Goal: Information Seeking & Learning: Learn about a topic

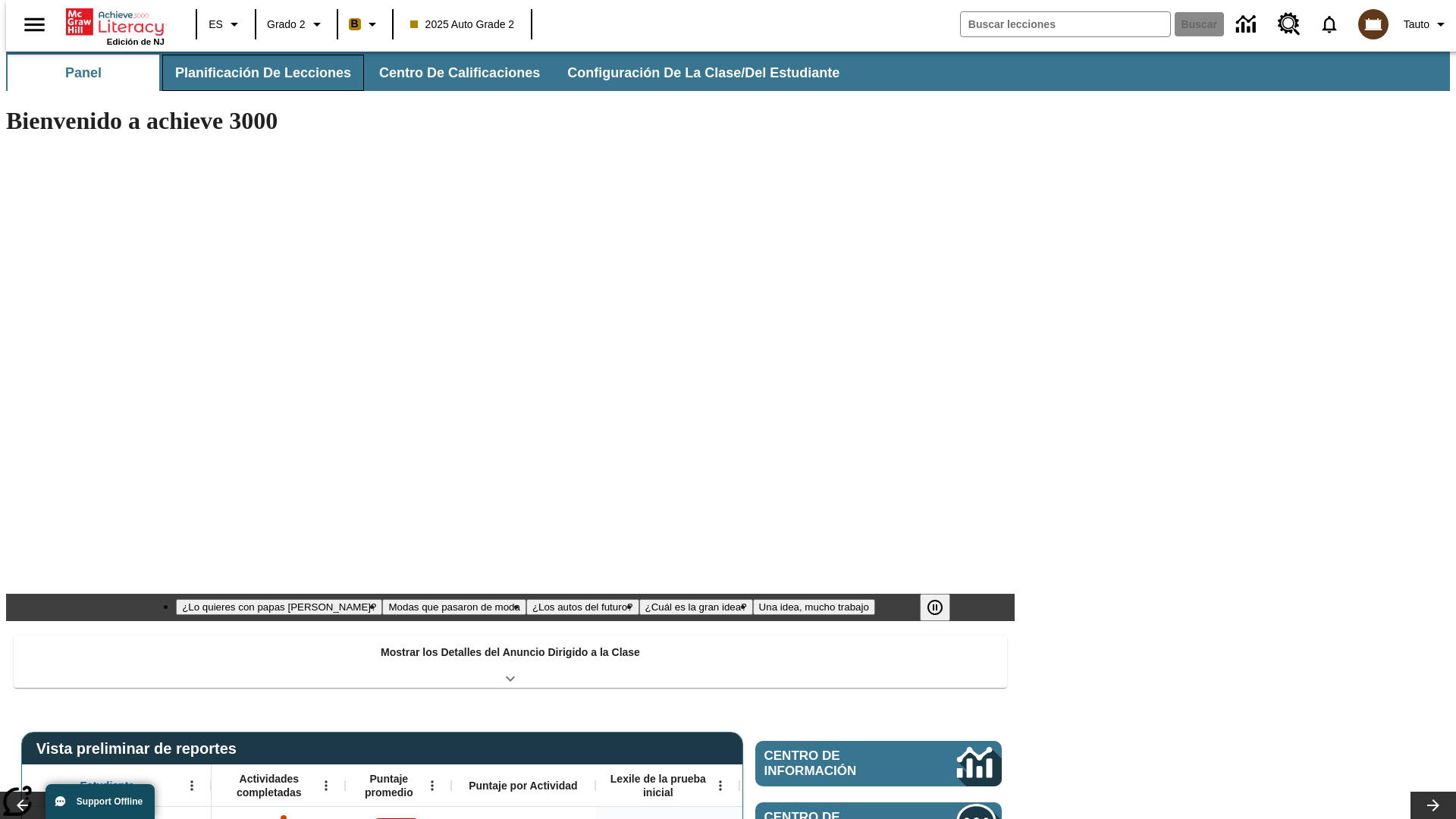
click at [254, 72] on button "Planificación de lecciones" at bounding box center [263, 73] width 201 height 37
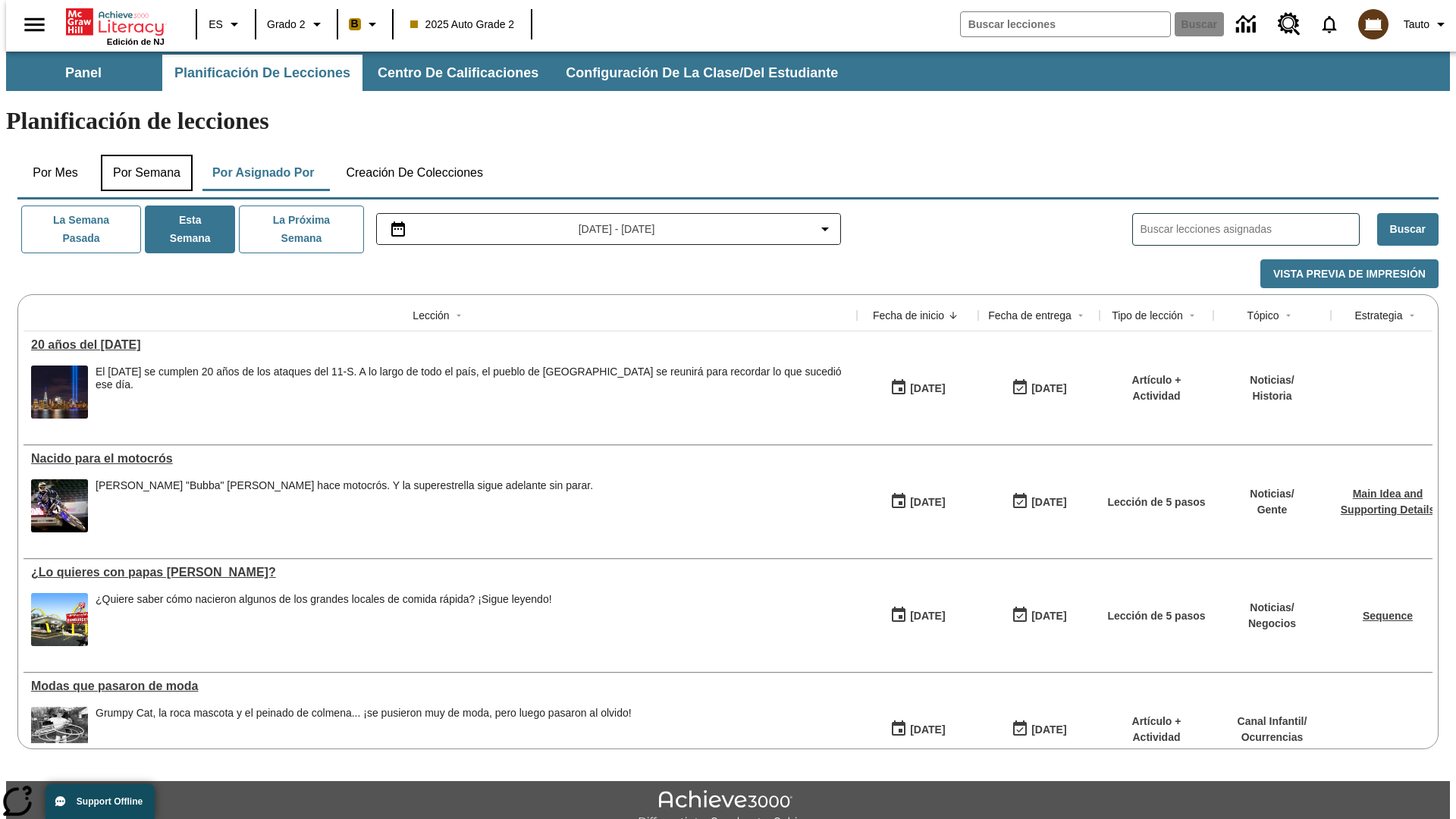
click at [142, 154] on button "Por semana" at bounding box center [146, 173] width 91 height 37
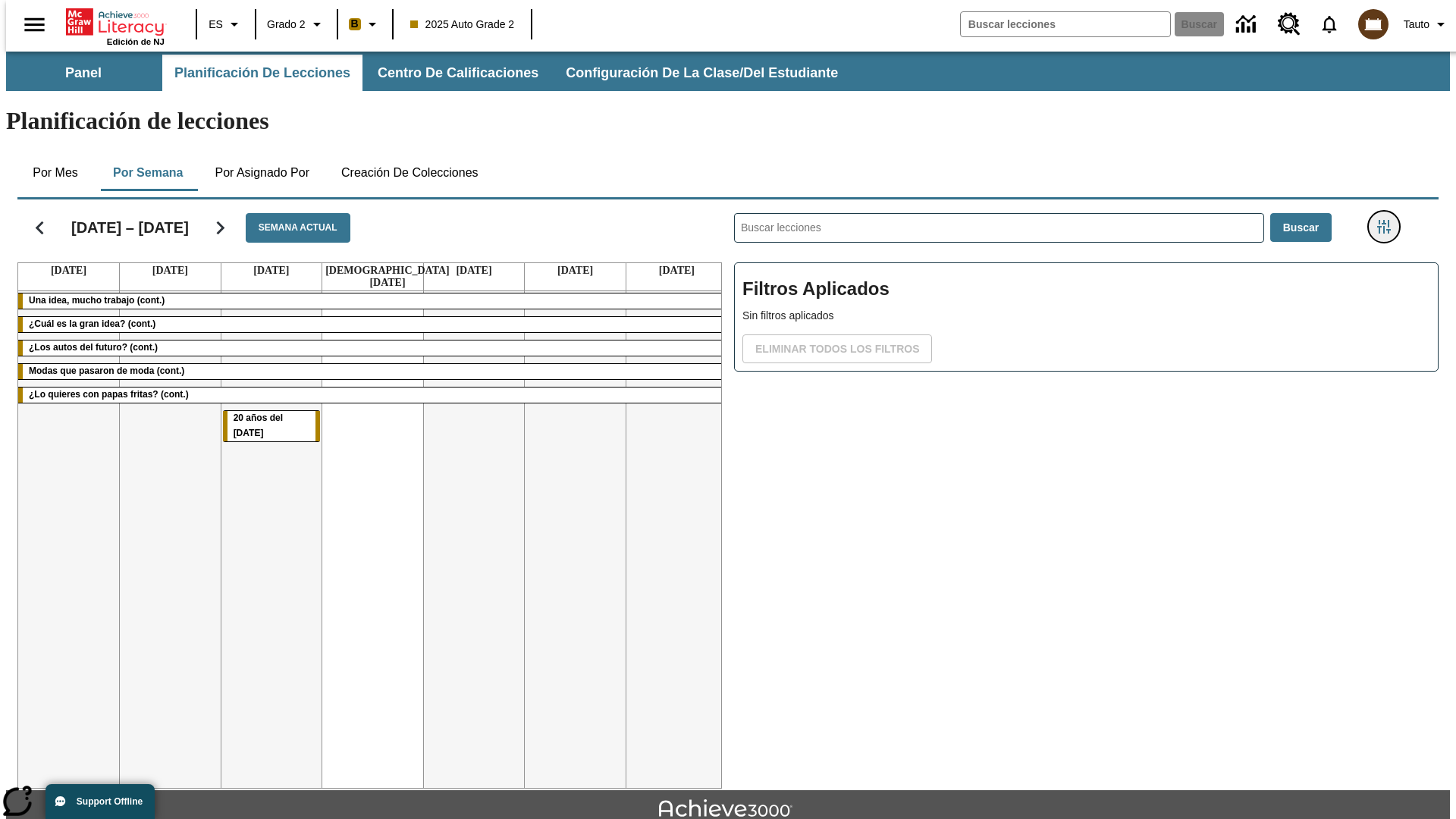
click at [1388, 220] on icon "Menú lateral de filtros" at bounding box center [1384, 226] width 14 height 14
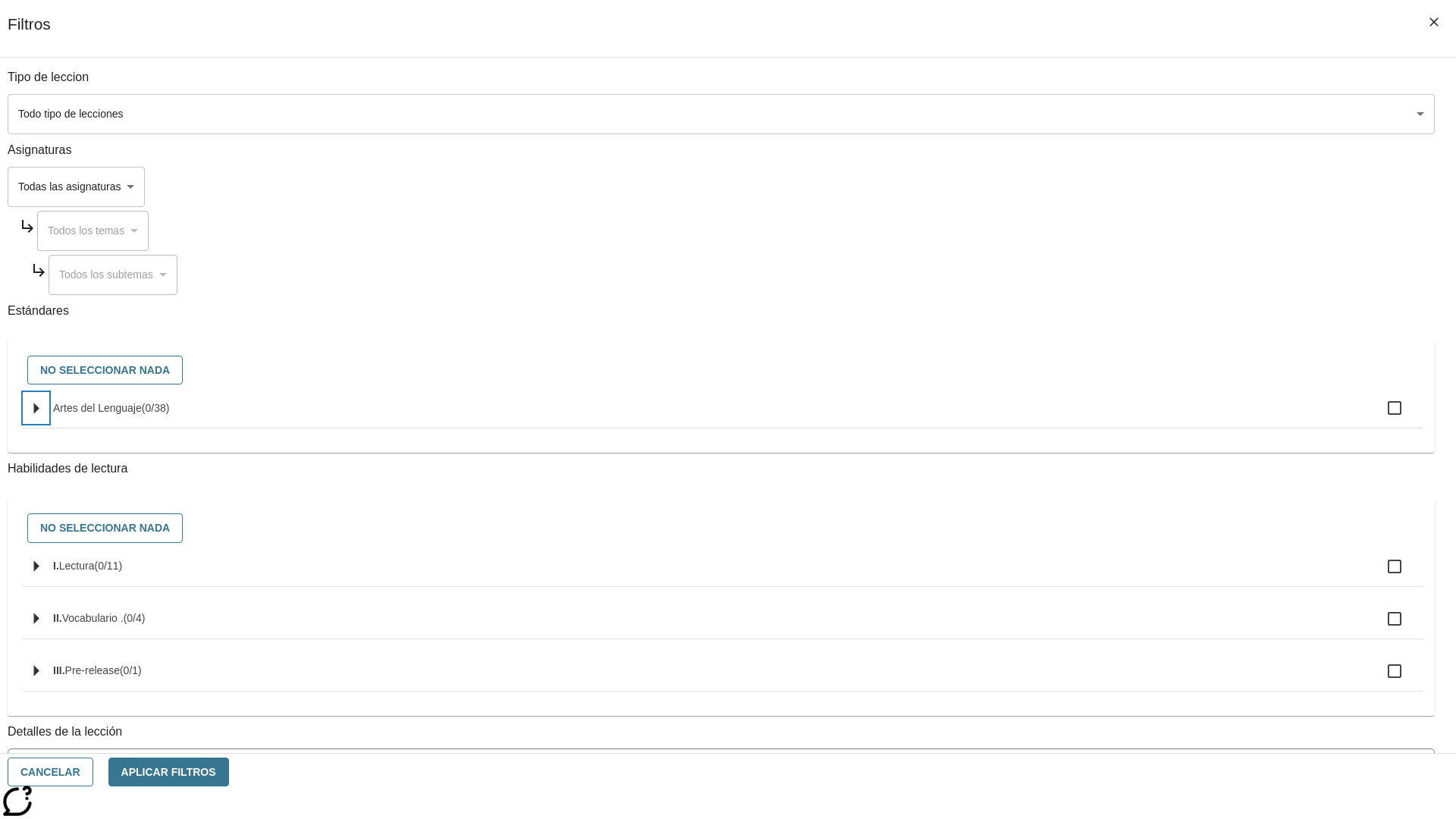
click at [40, 414] on icon "Seleccione estándares" at bounding box center [37, 408] width 6 height 11
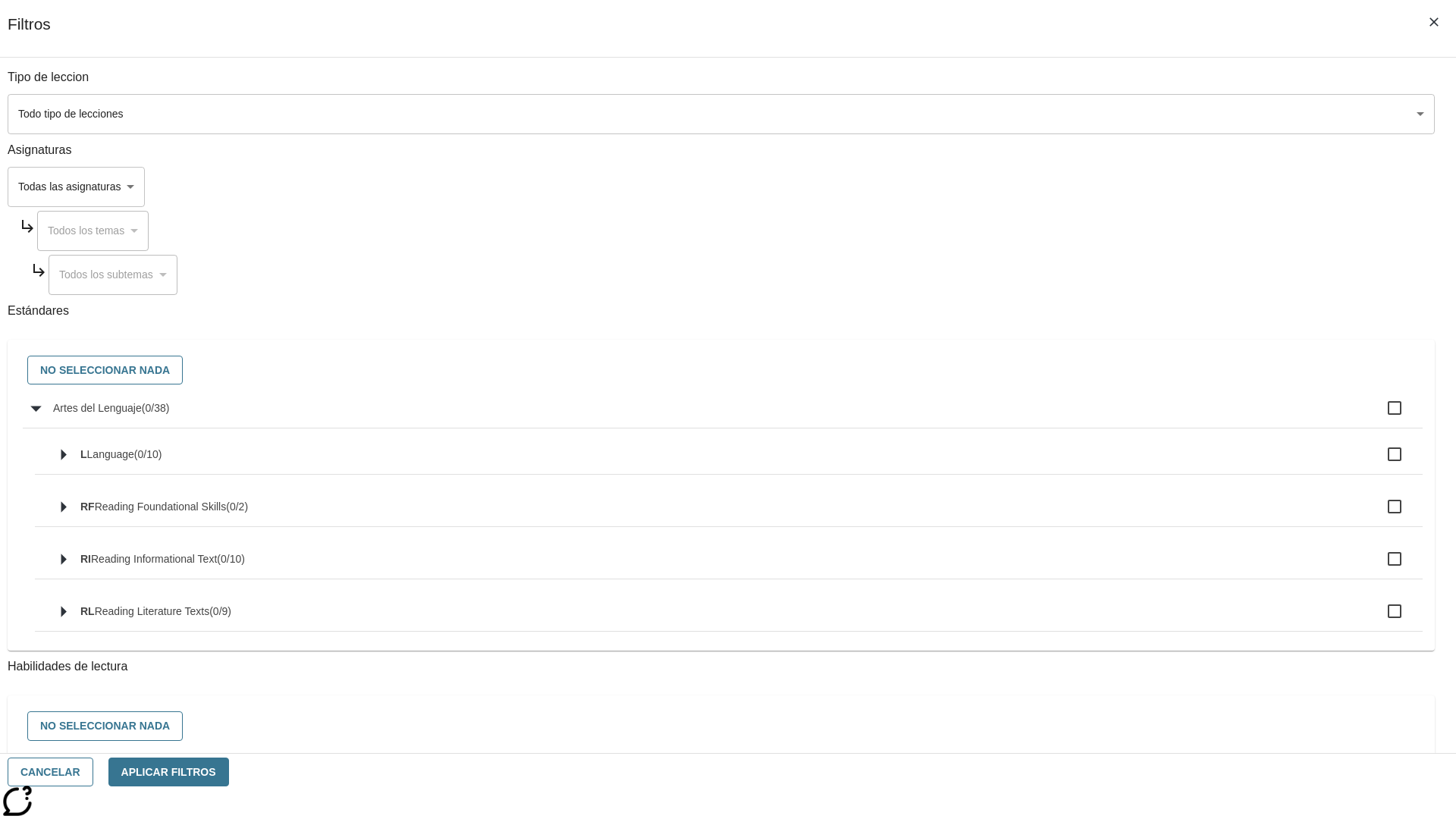
click at [1103, 416] on label "Artes del Lenguaje ( 0 / 38 )" at bounding box center [732, 408] width 1357 height 32
click at [1379, 416] on input "Artes del Lenguaje ( 0 / 38 )" at bounding box center [1395, 408] width 32 height 32
checkbox input "true"
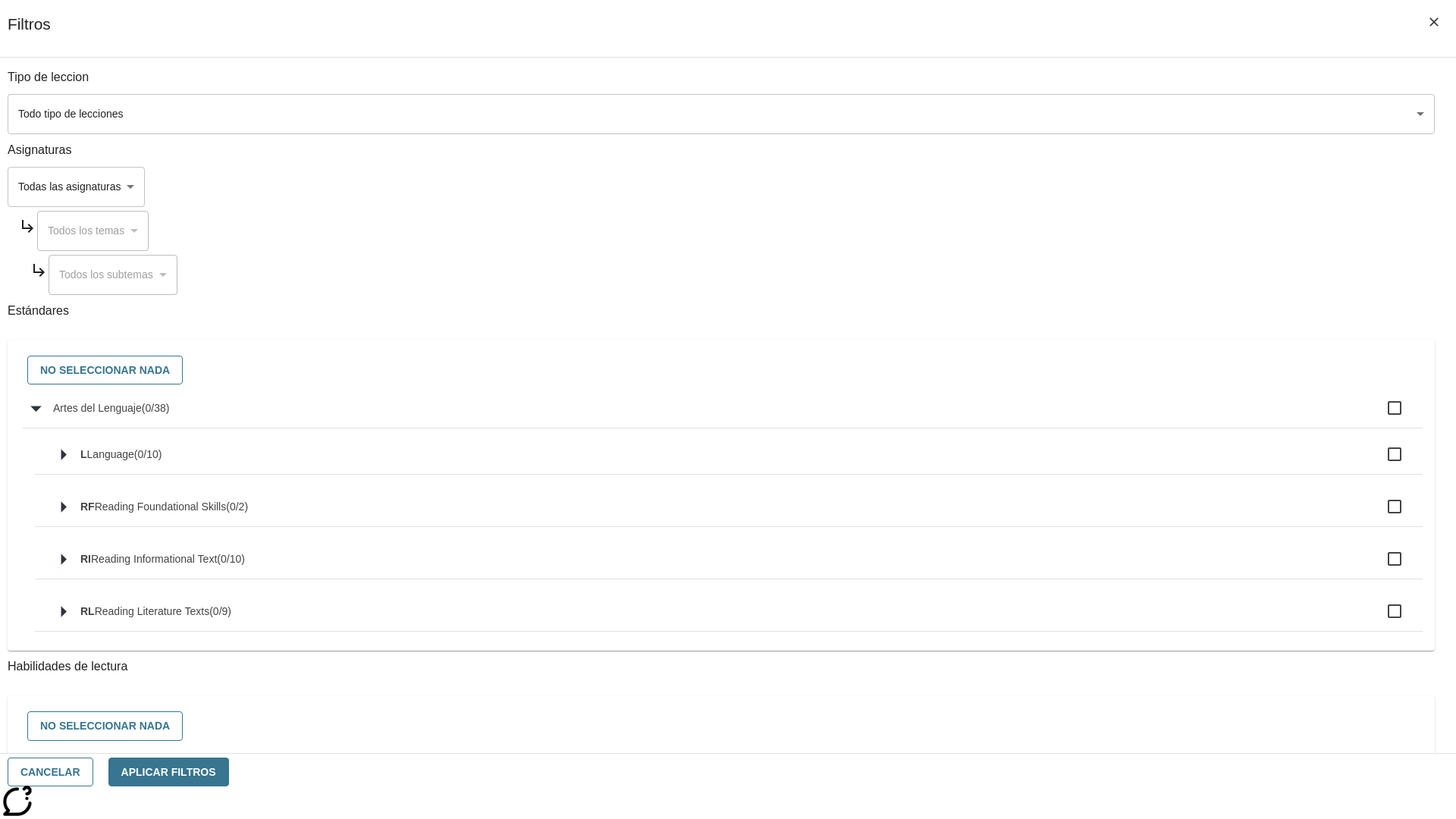
checkbox input "true"
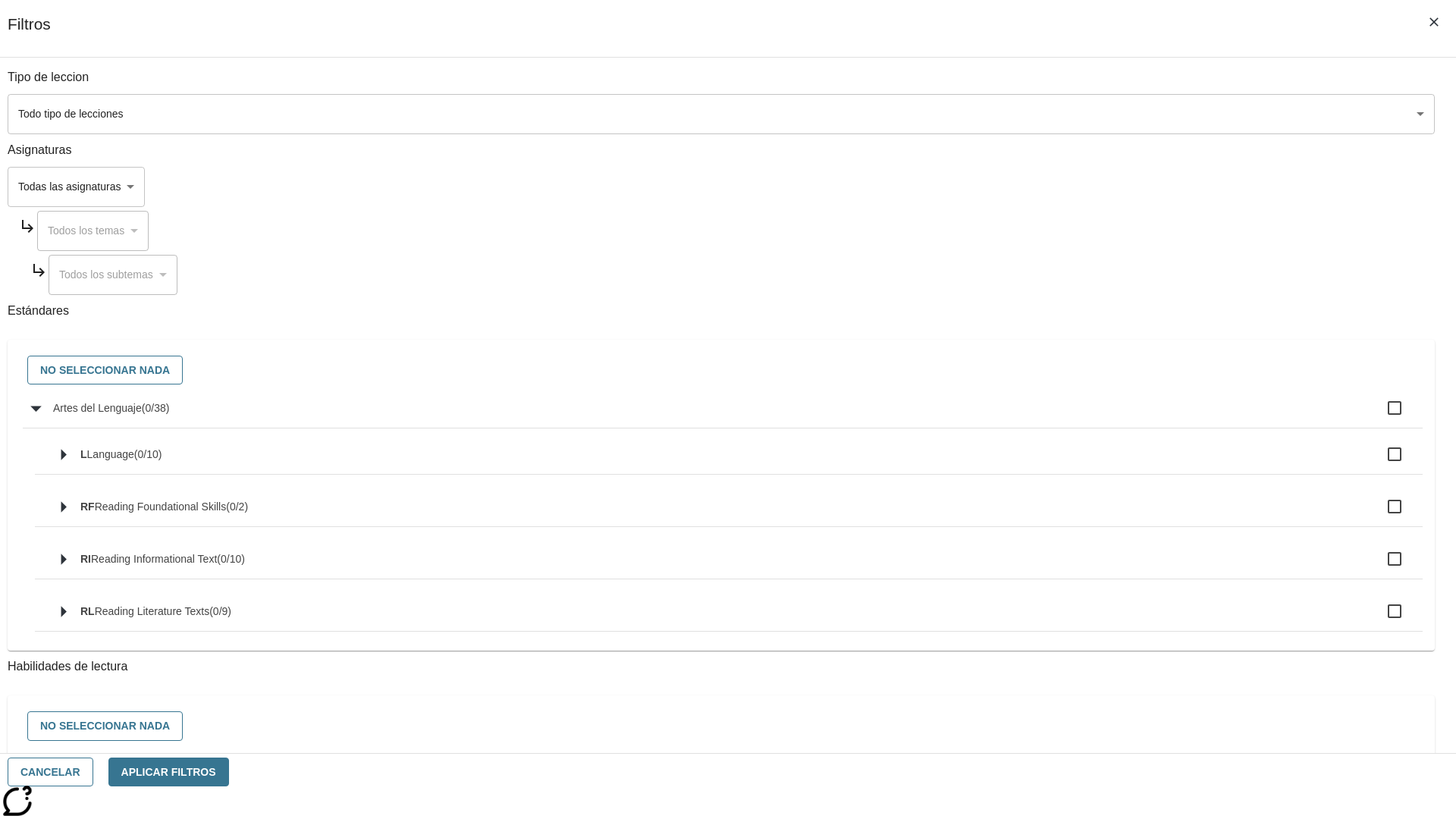
checkbox input "true"
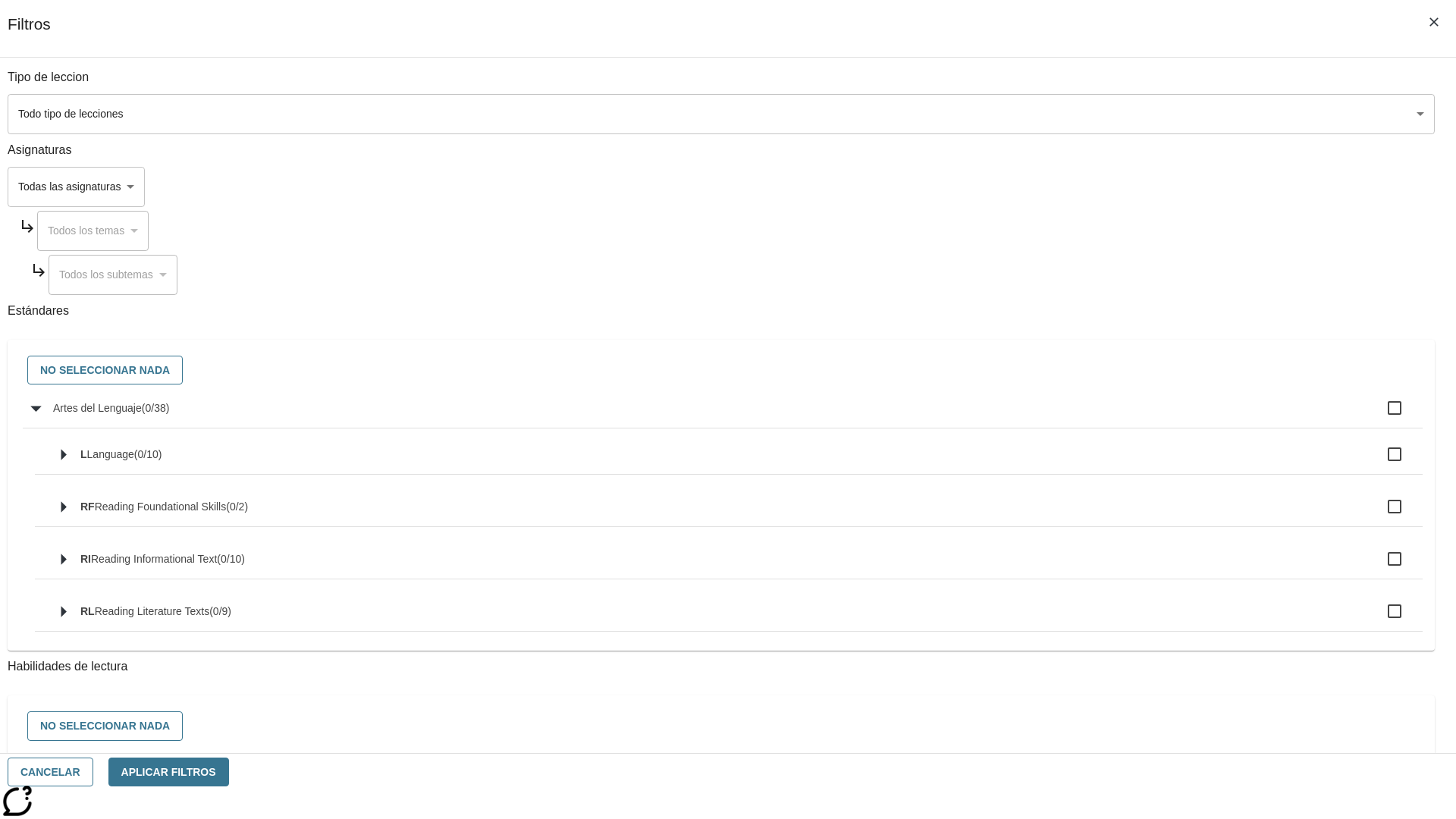
checkbox input "true"
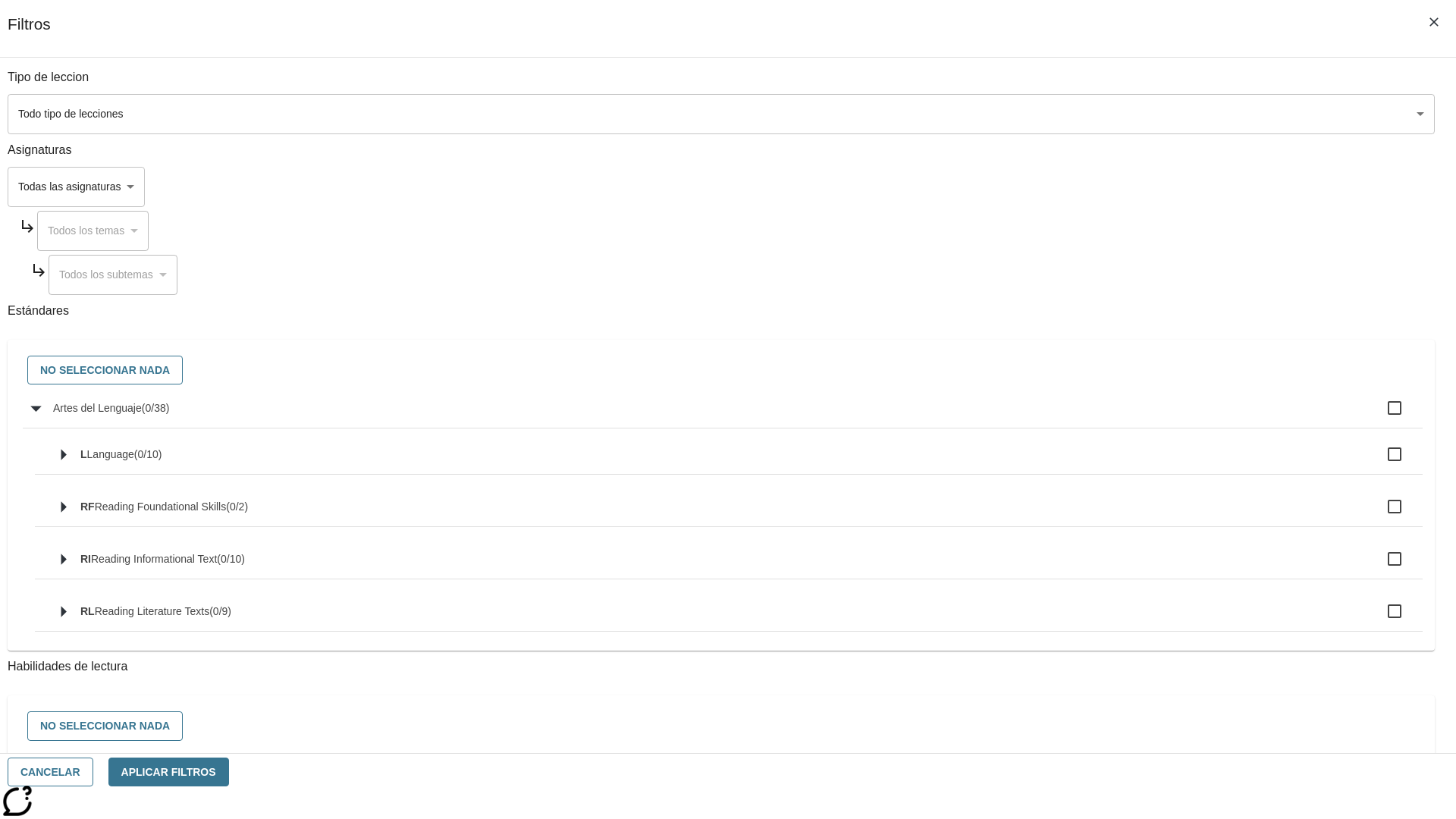
checkbox input "true"
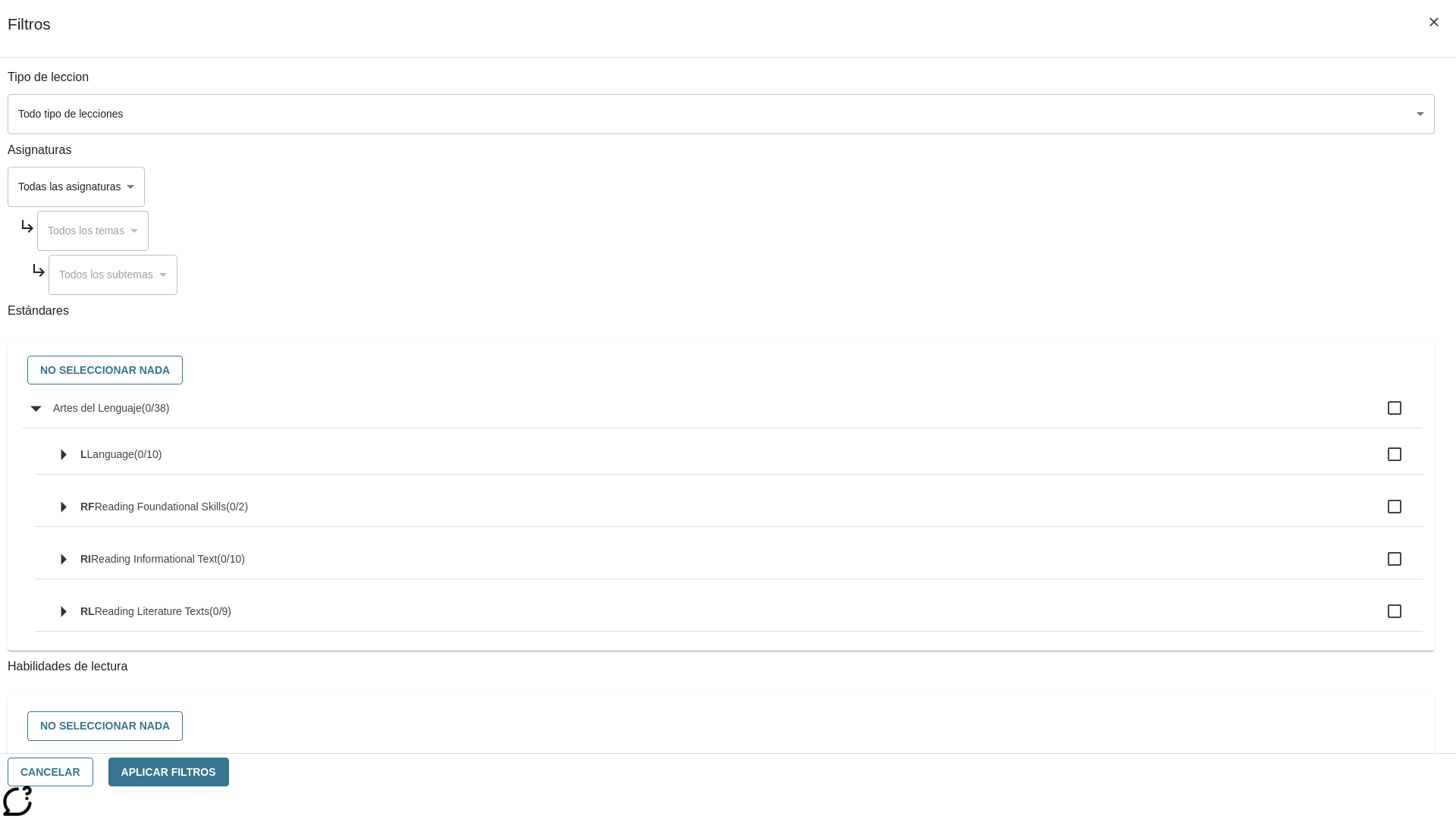
checkbox input "true"
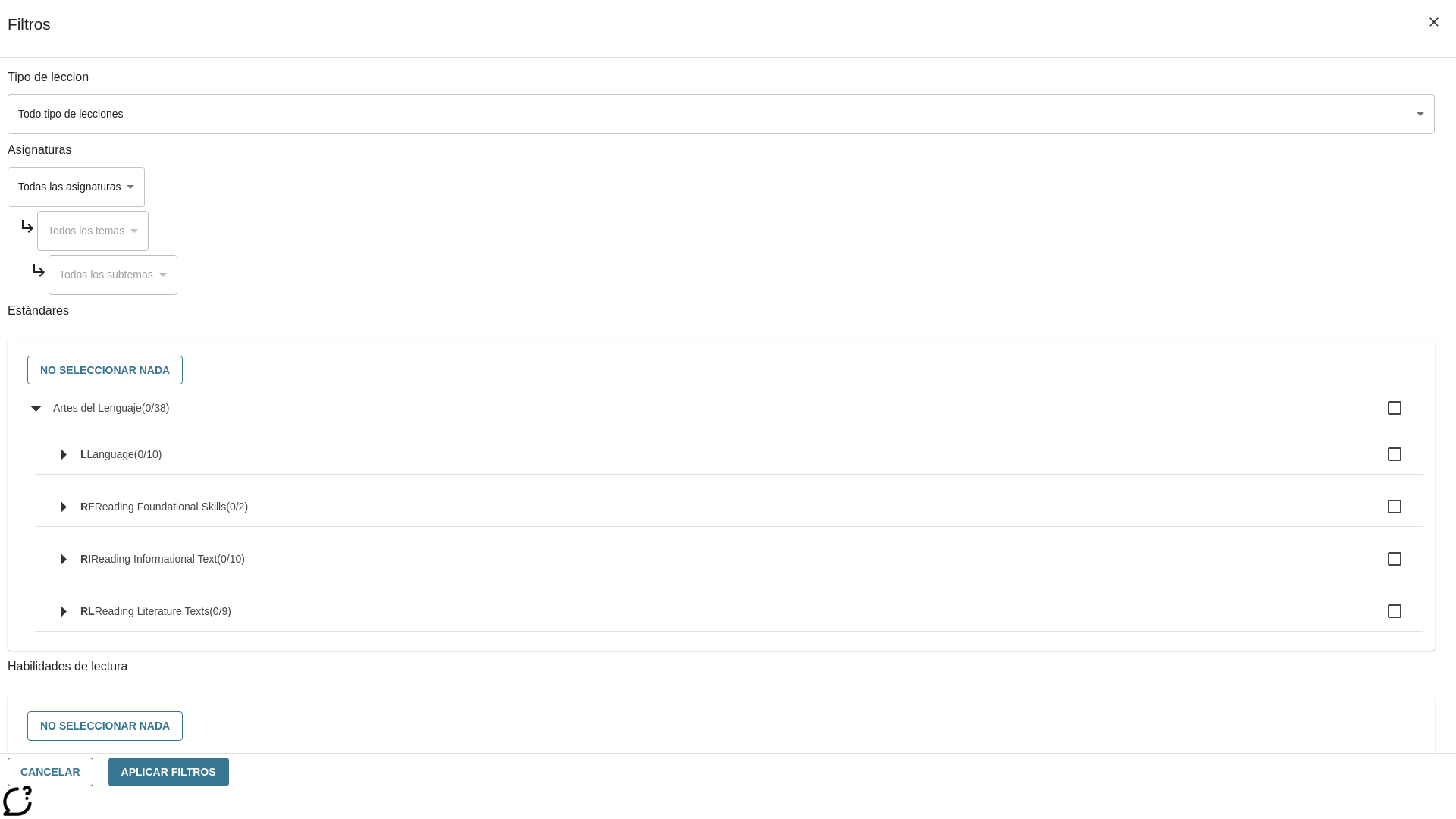
checkbox input "true"
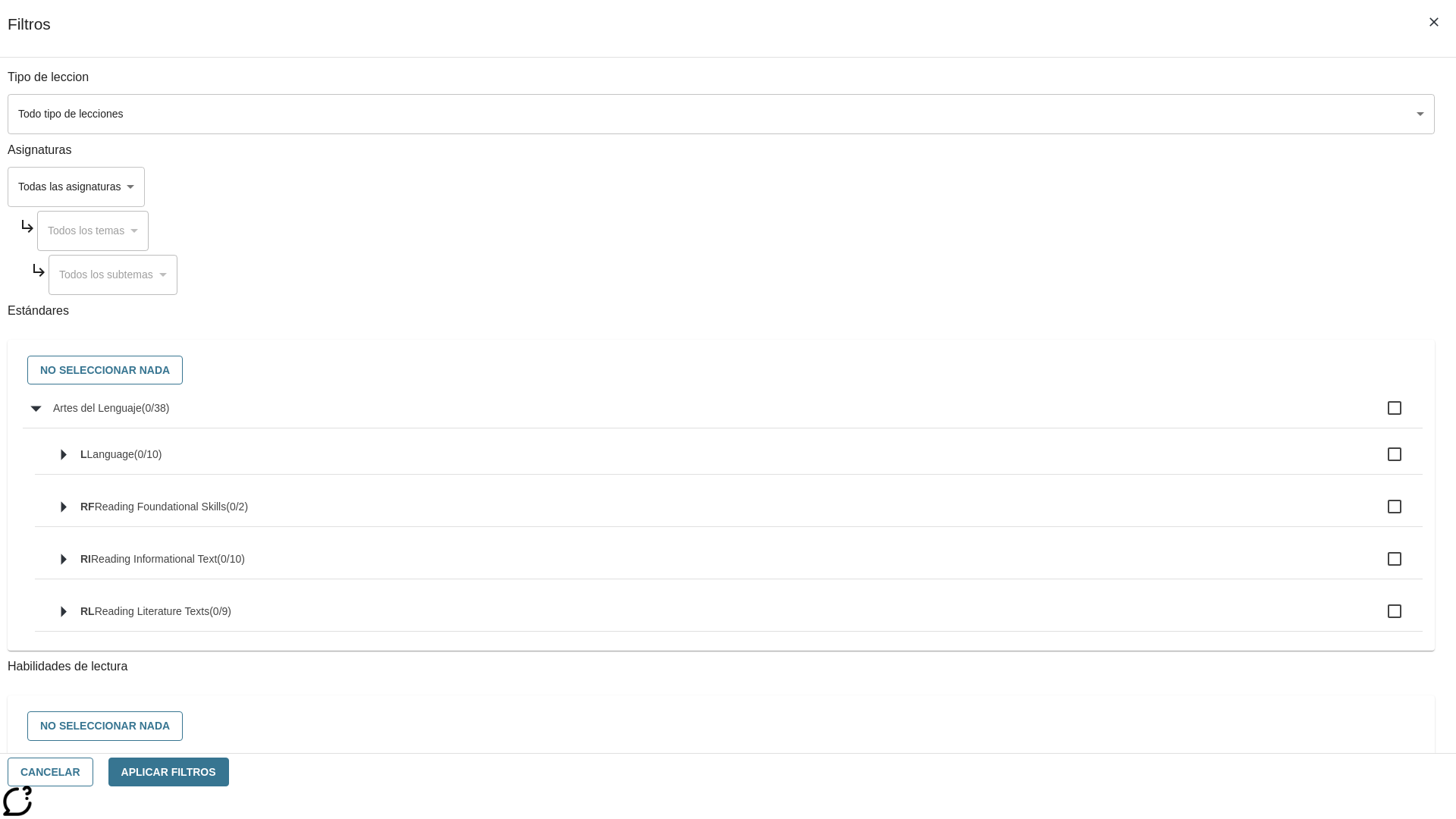
checkbox input "true"
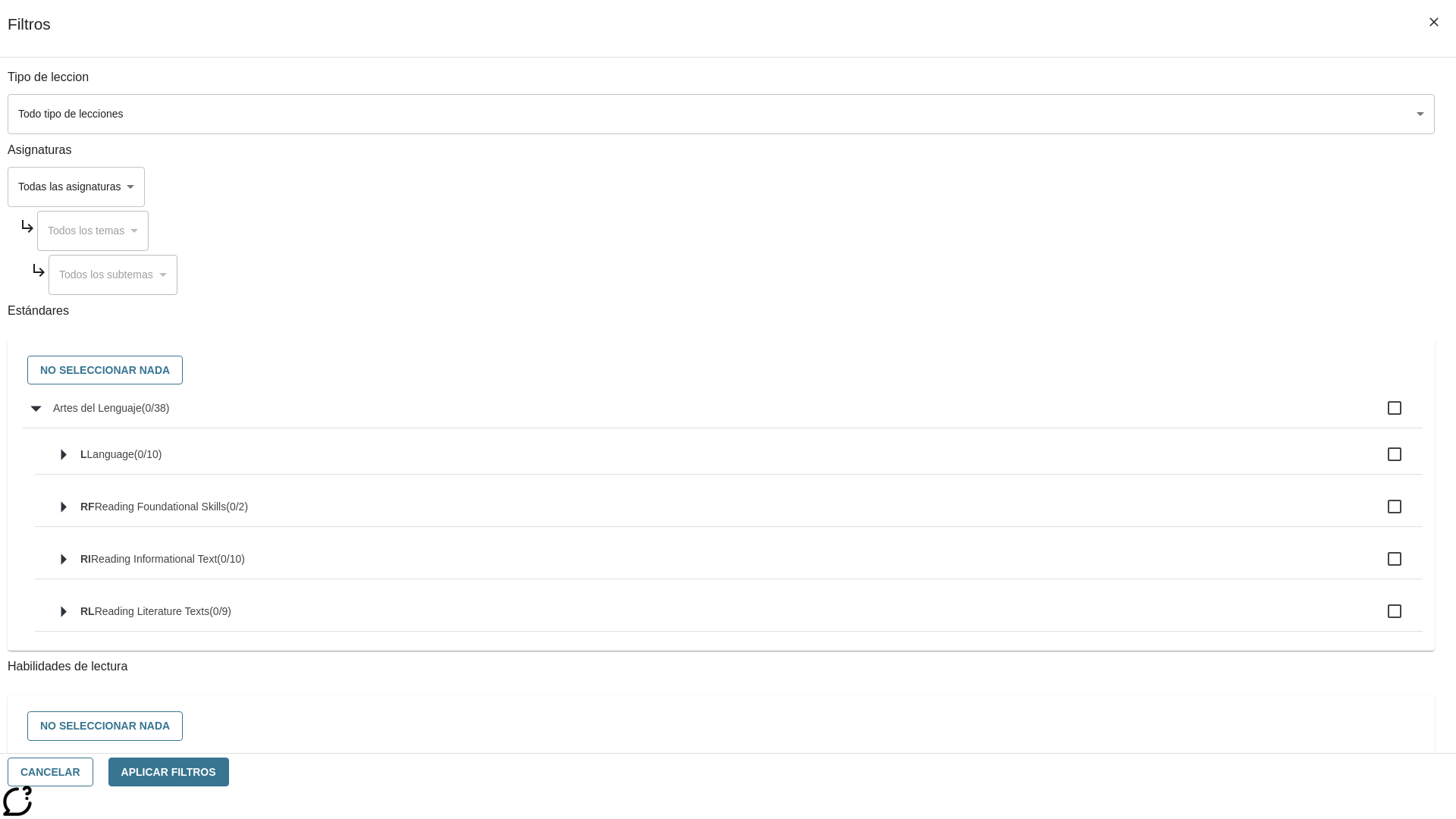
checkbox input "true"
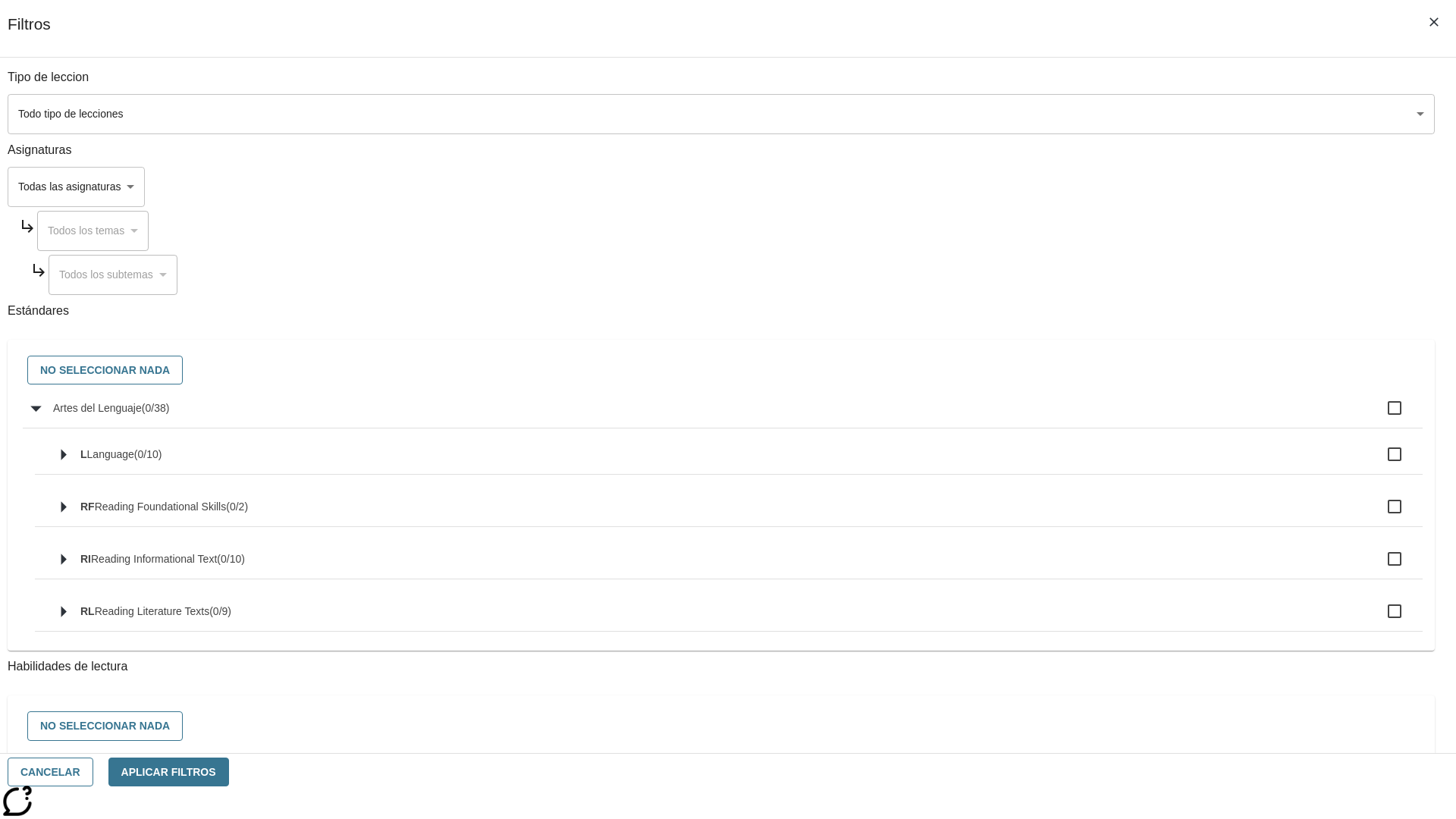
checkbox input "true"
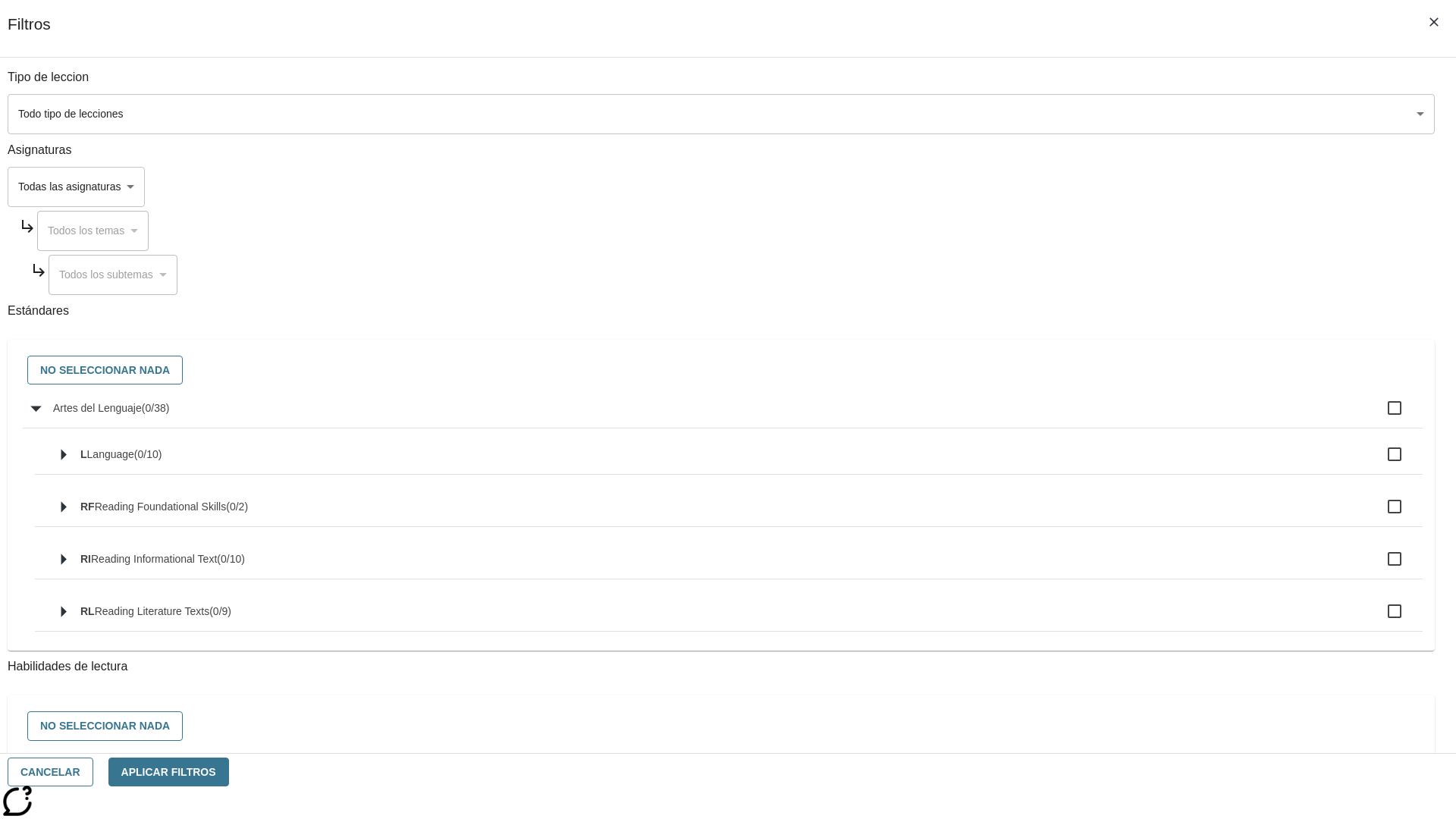
checkbox input "true"
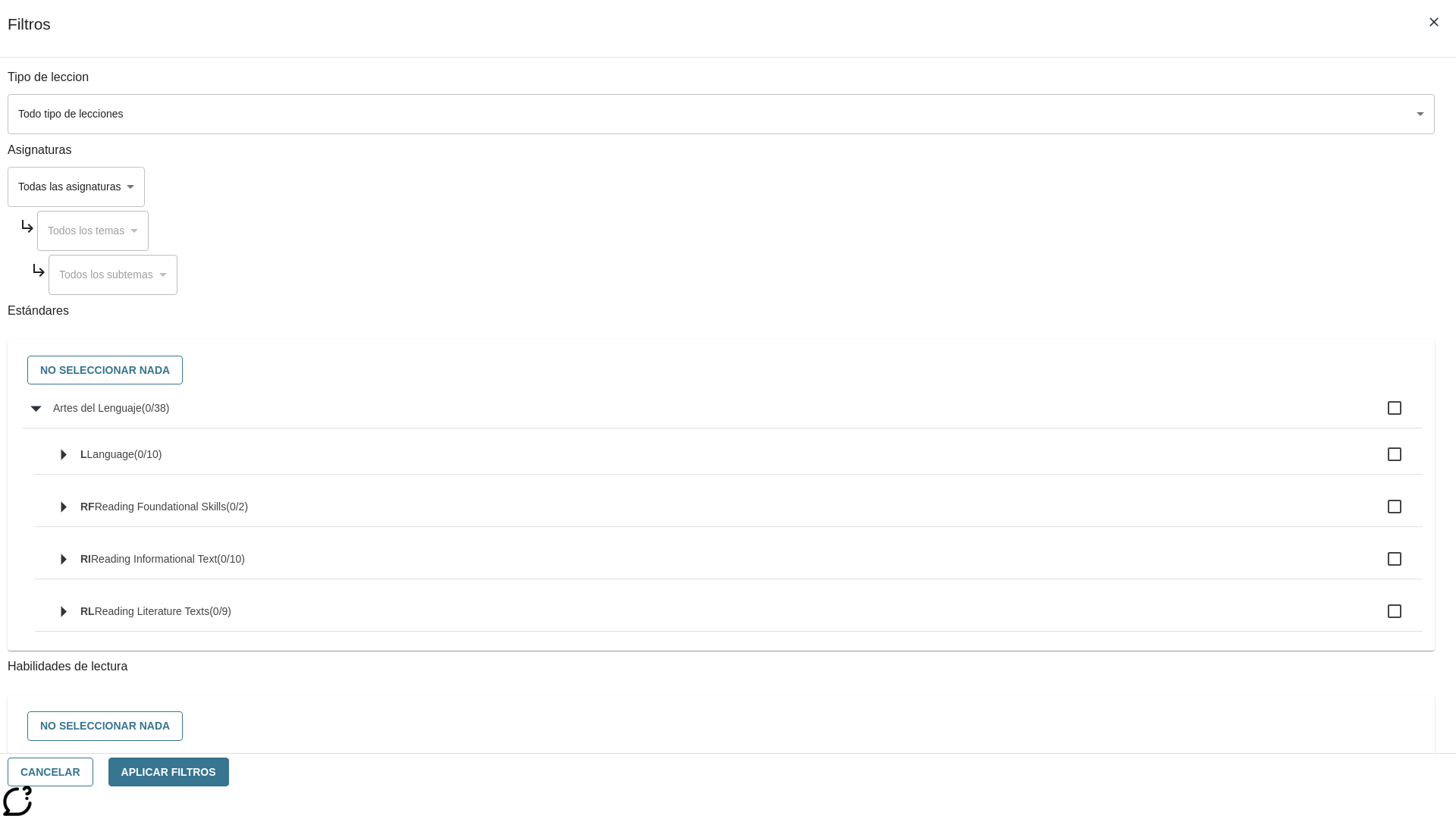
checkbox input "true"
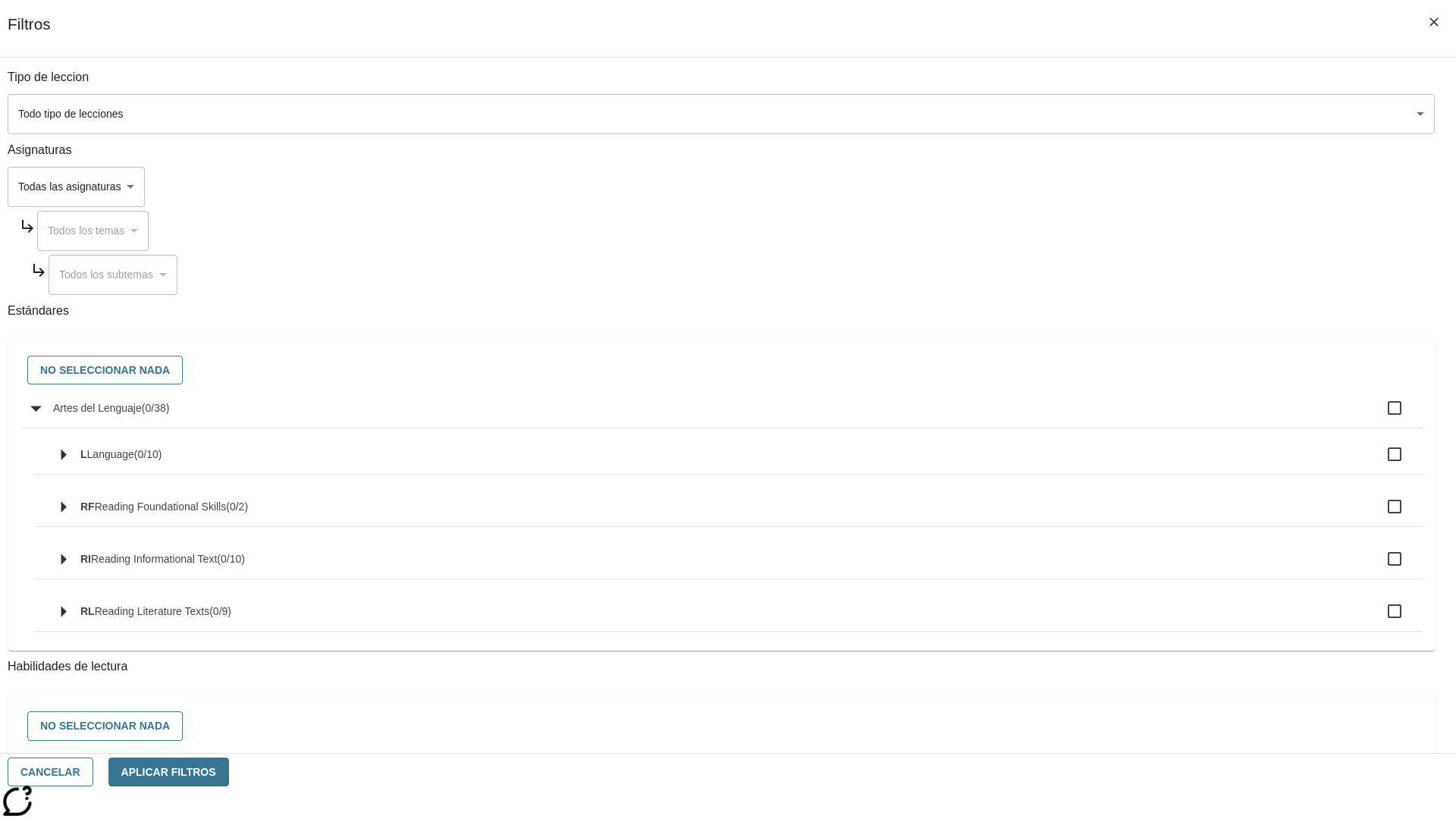
checkbox input "true"
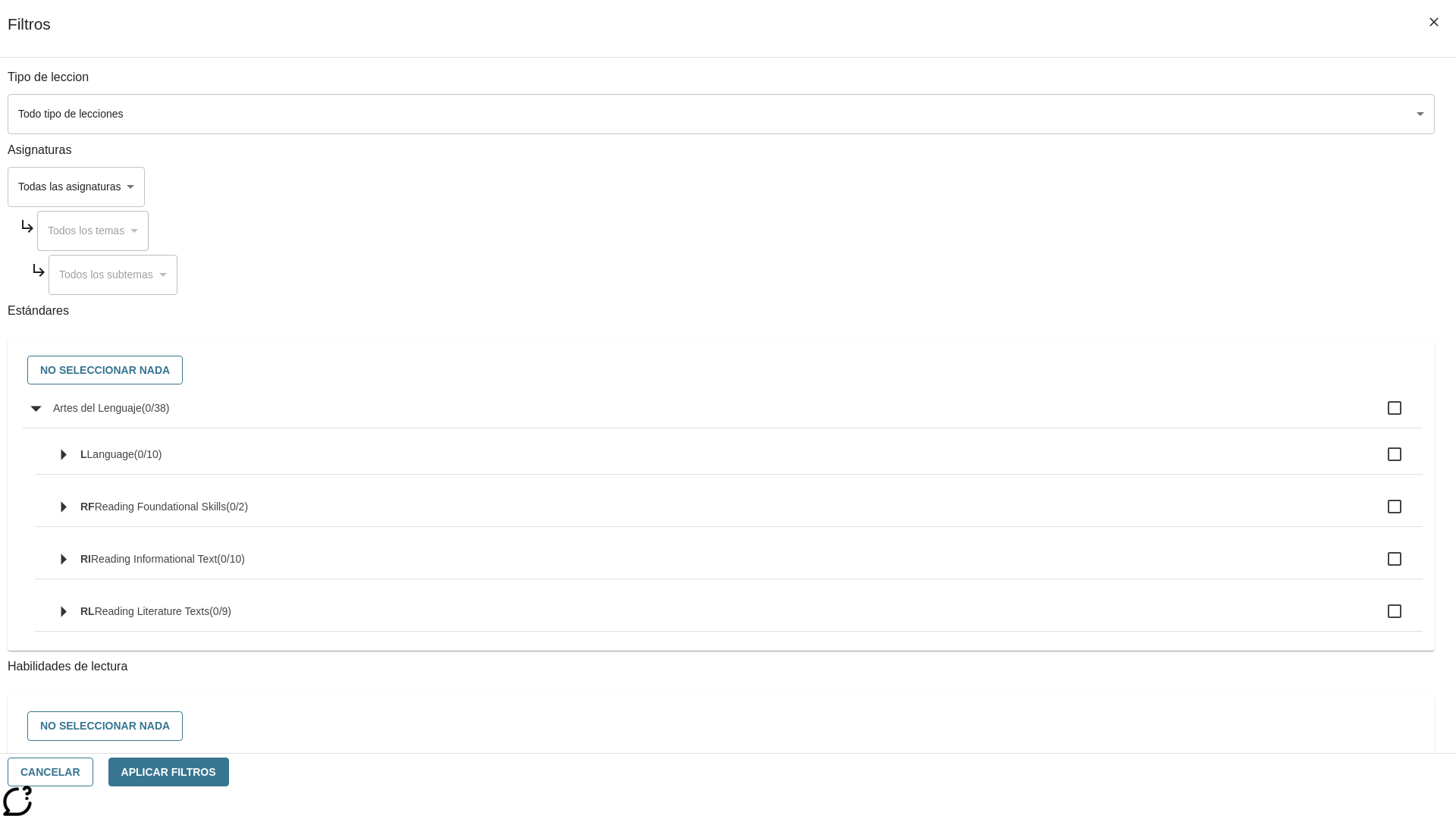
checkbox input "true"
click at [183, 371] on button "No seleccionar nada" at bounding box center [104, 370] width 155 height 29
checkbox input "false"
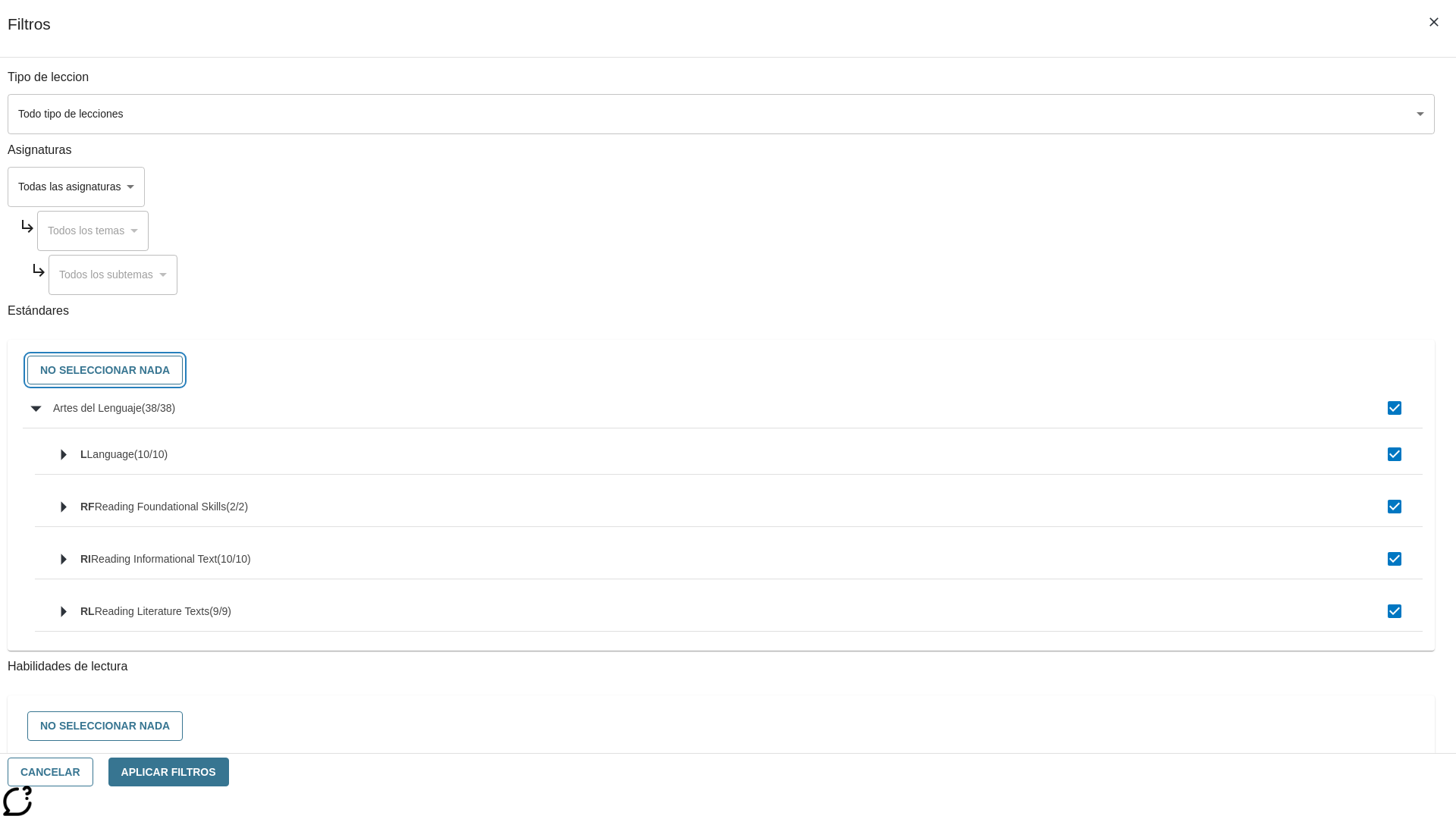
checkbox input "false"
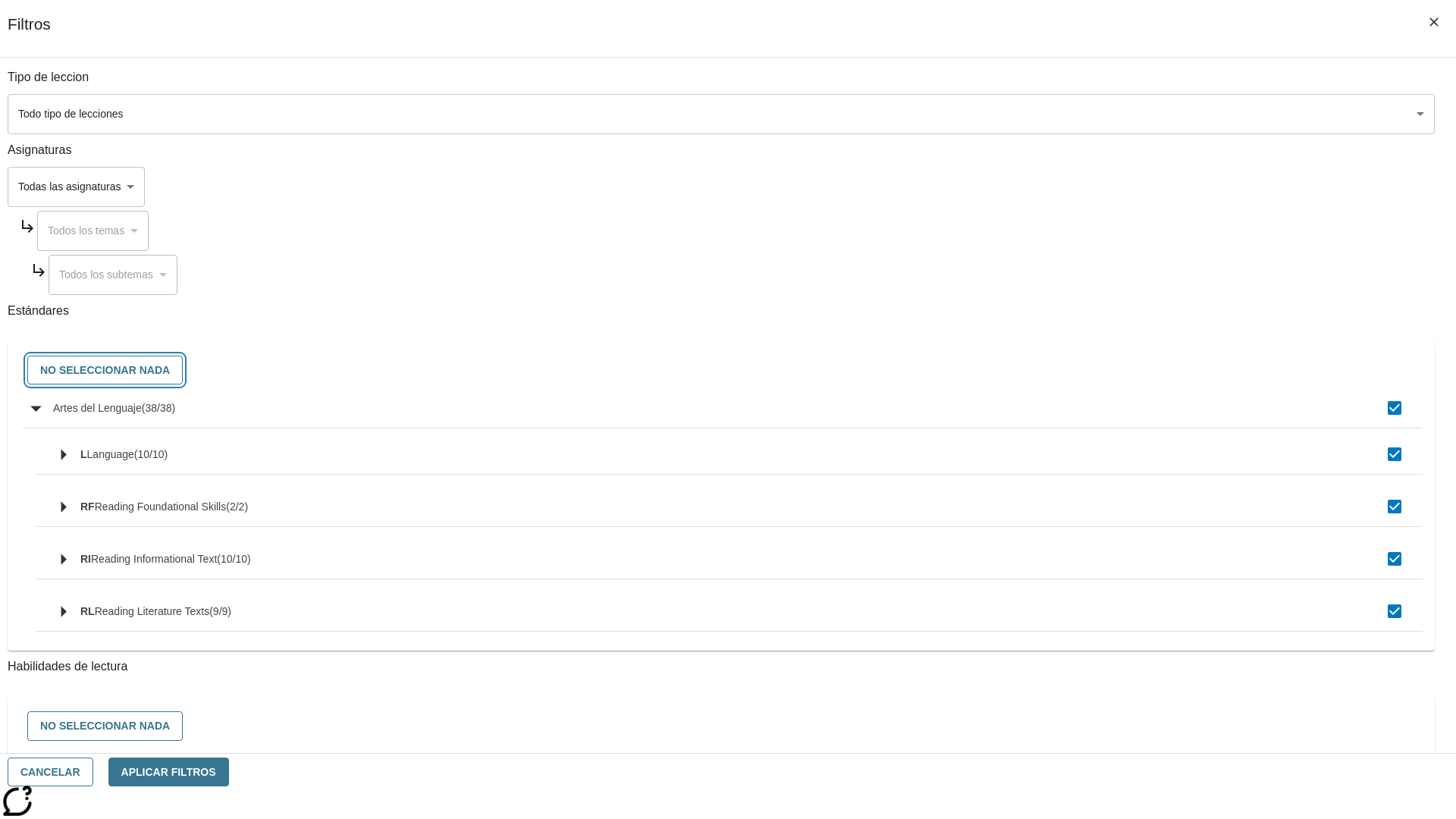
checkbox input "false"
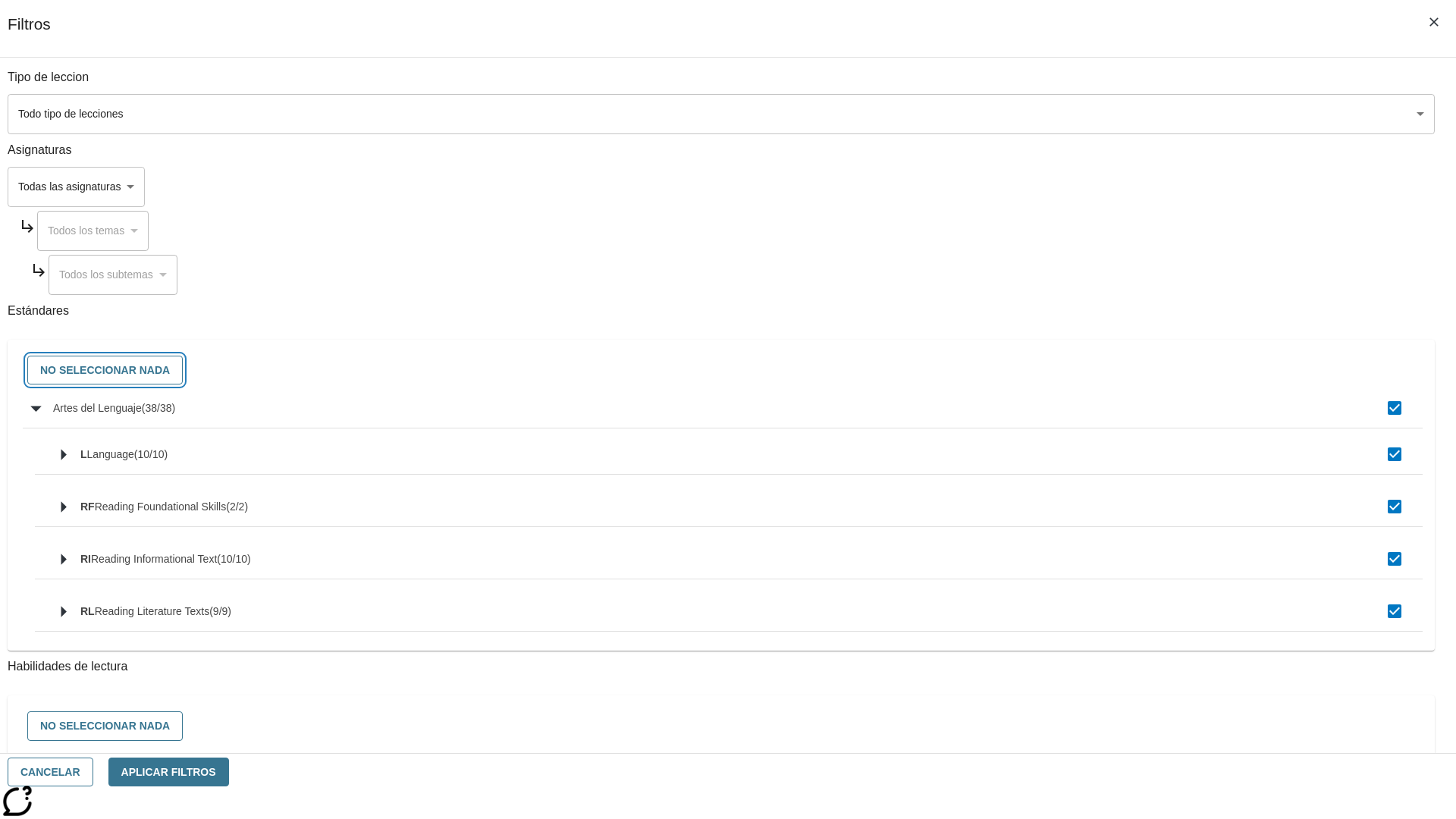
checkbox input "false"
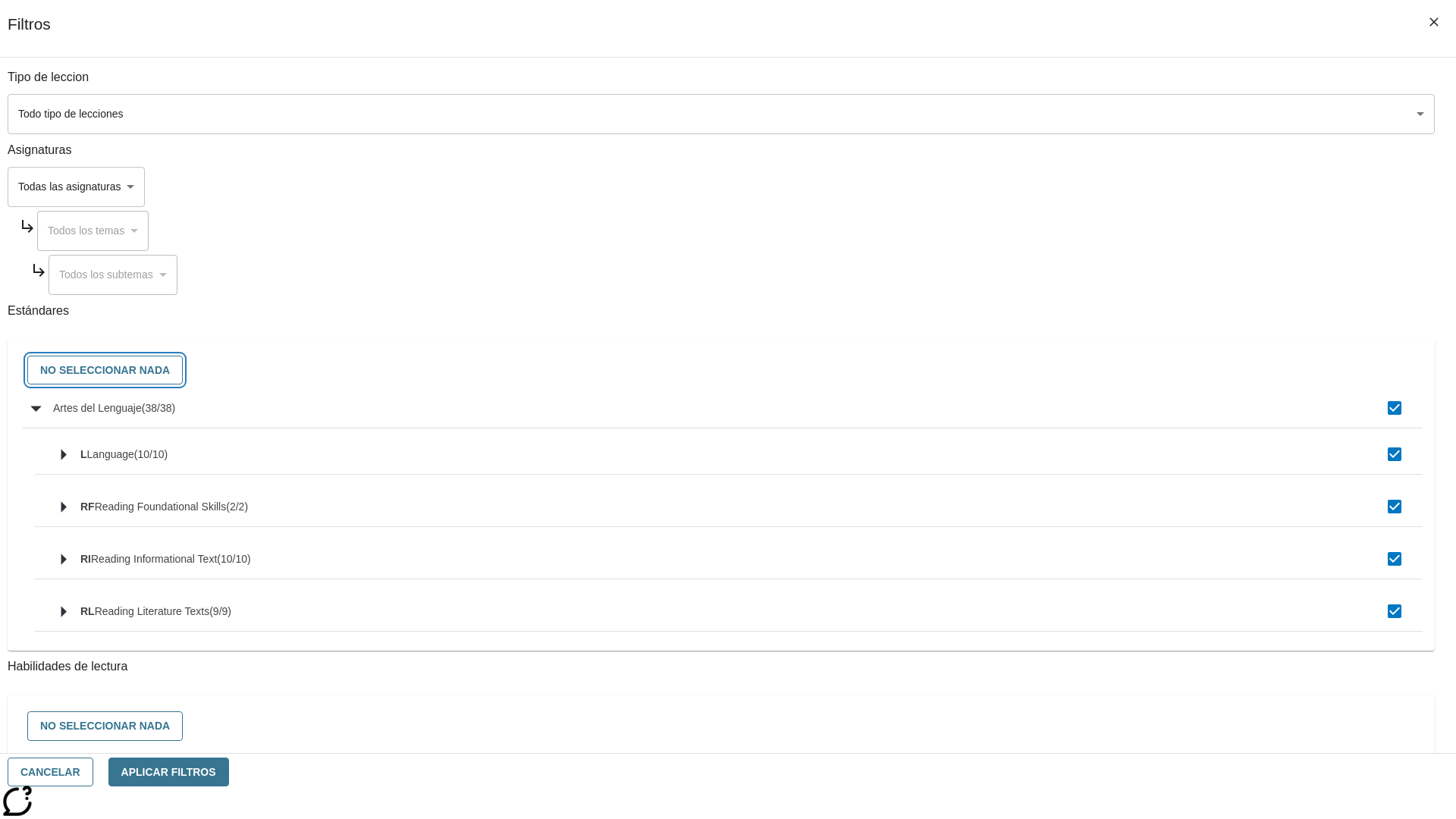
checkbox input "false"
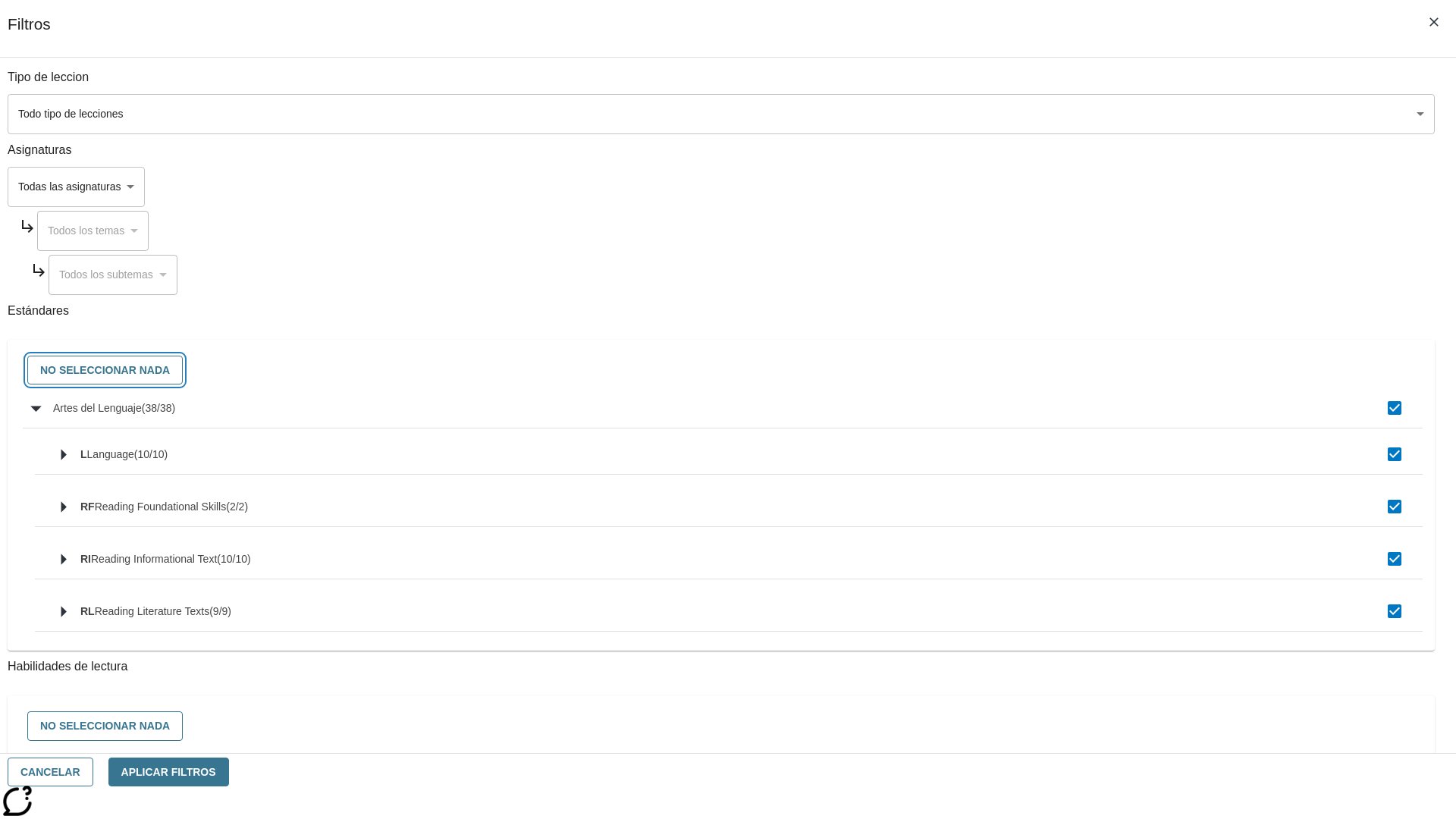
checkbox input "false"
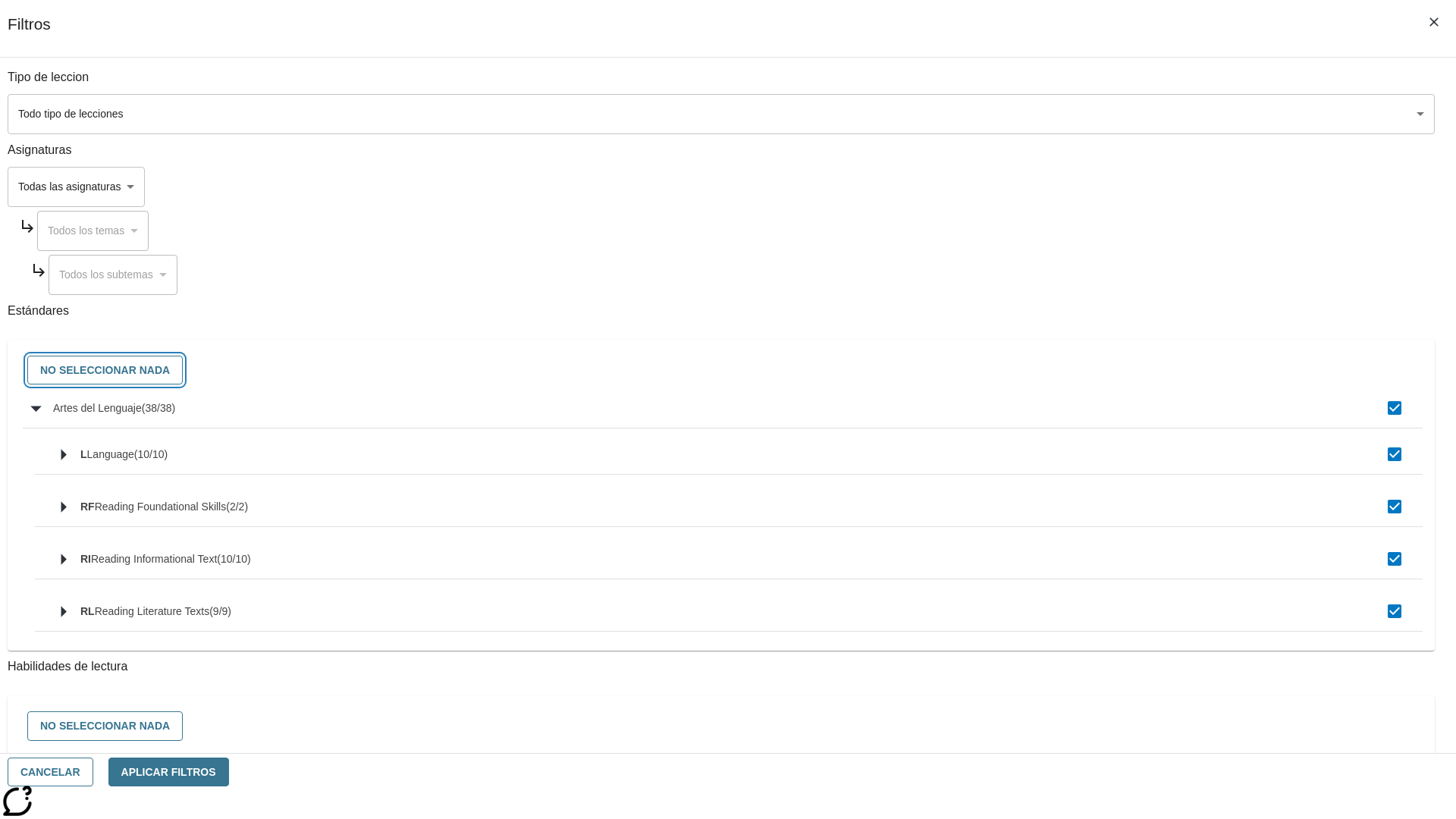
checkbox input "false"
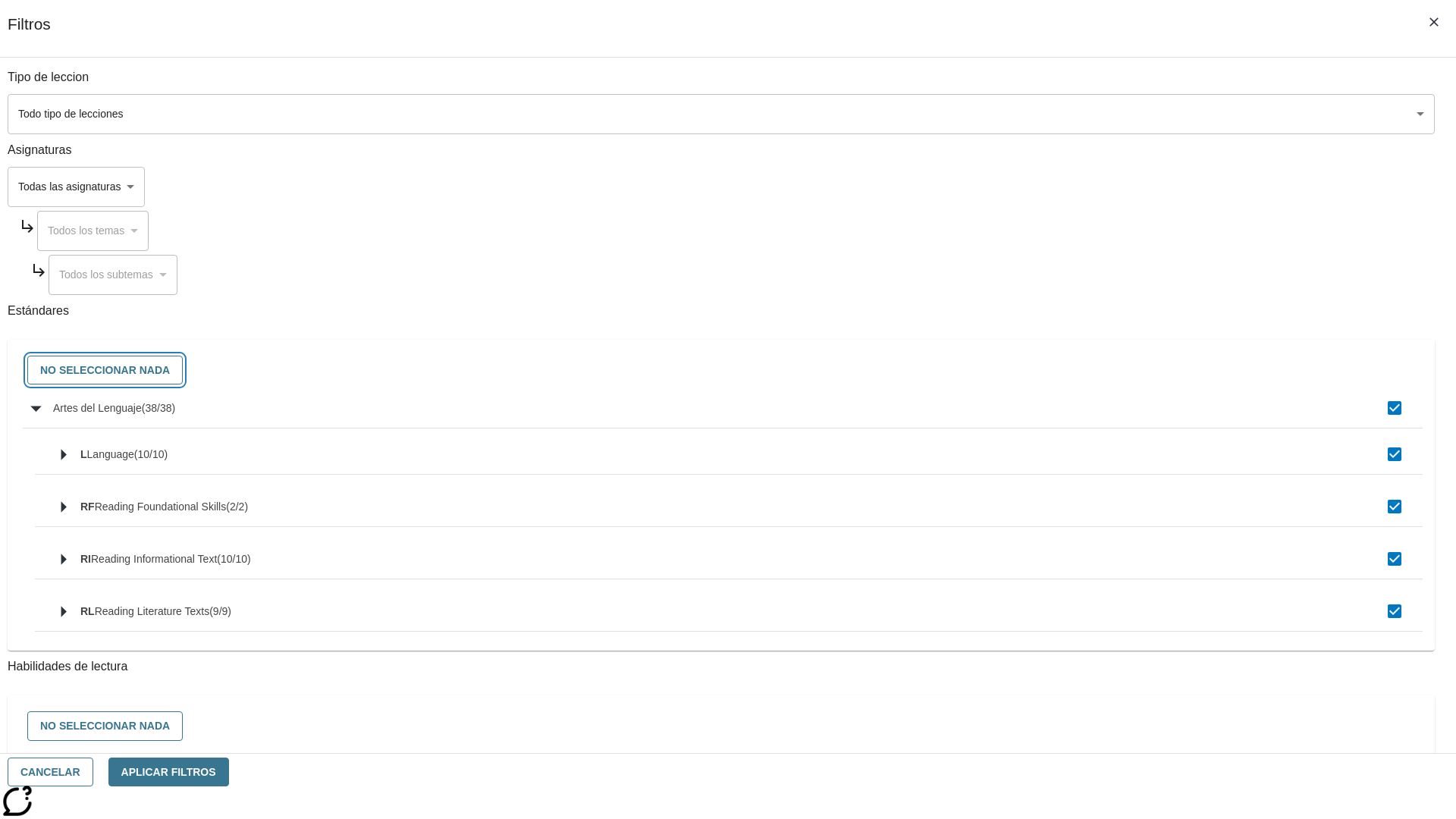
checkbox input "false"
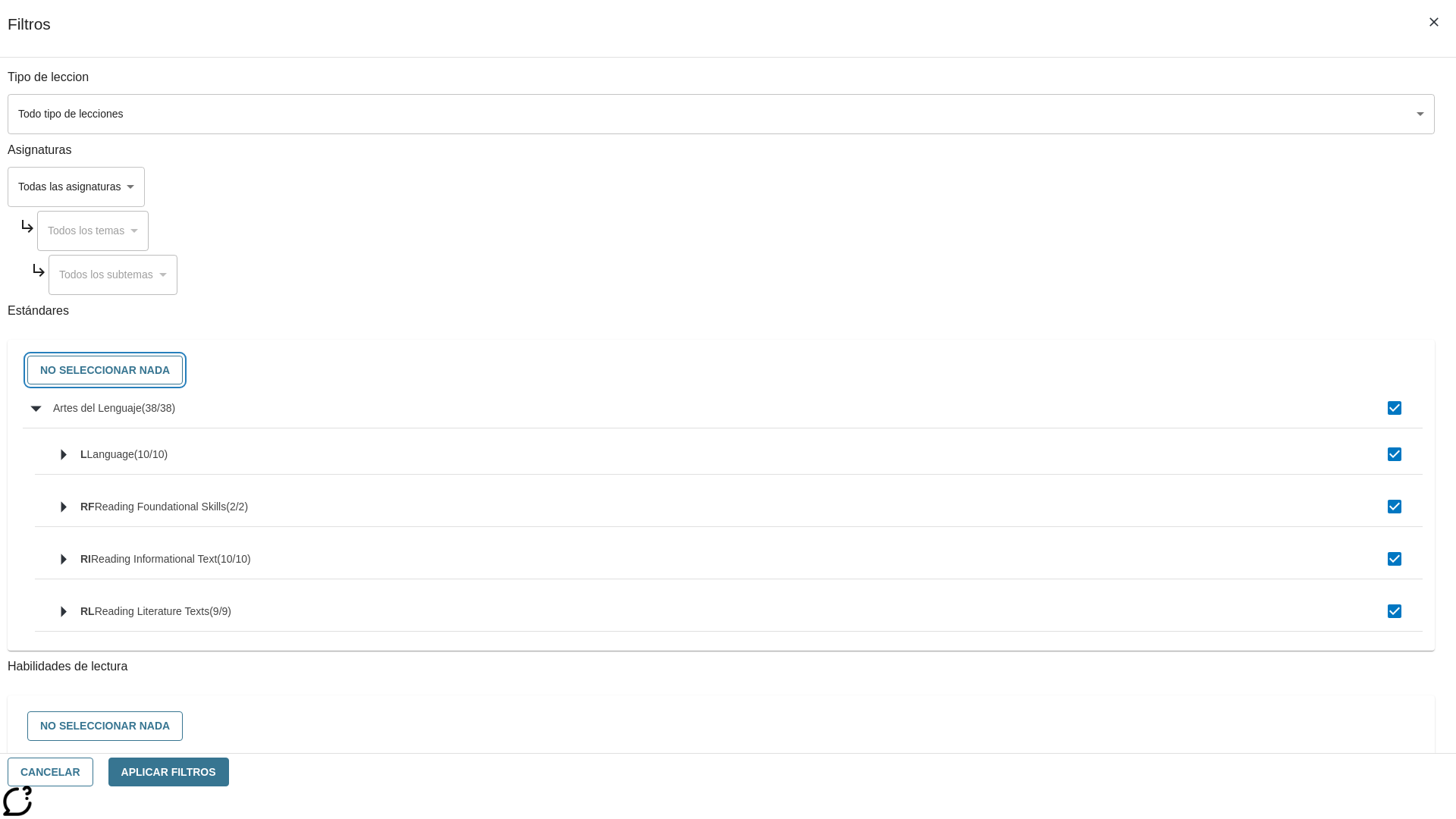
checkbox input "false"
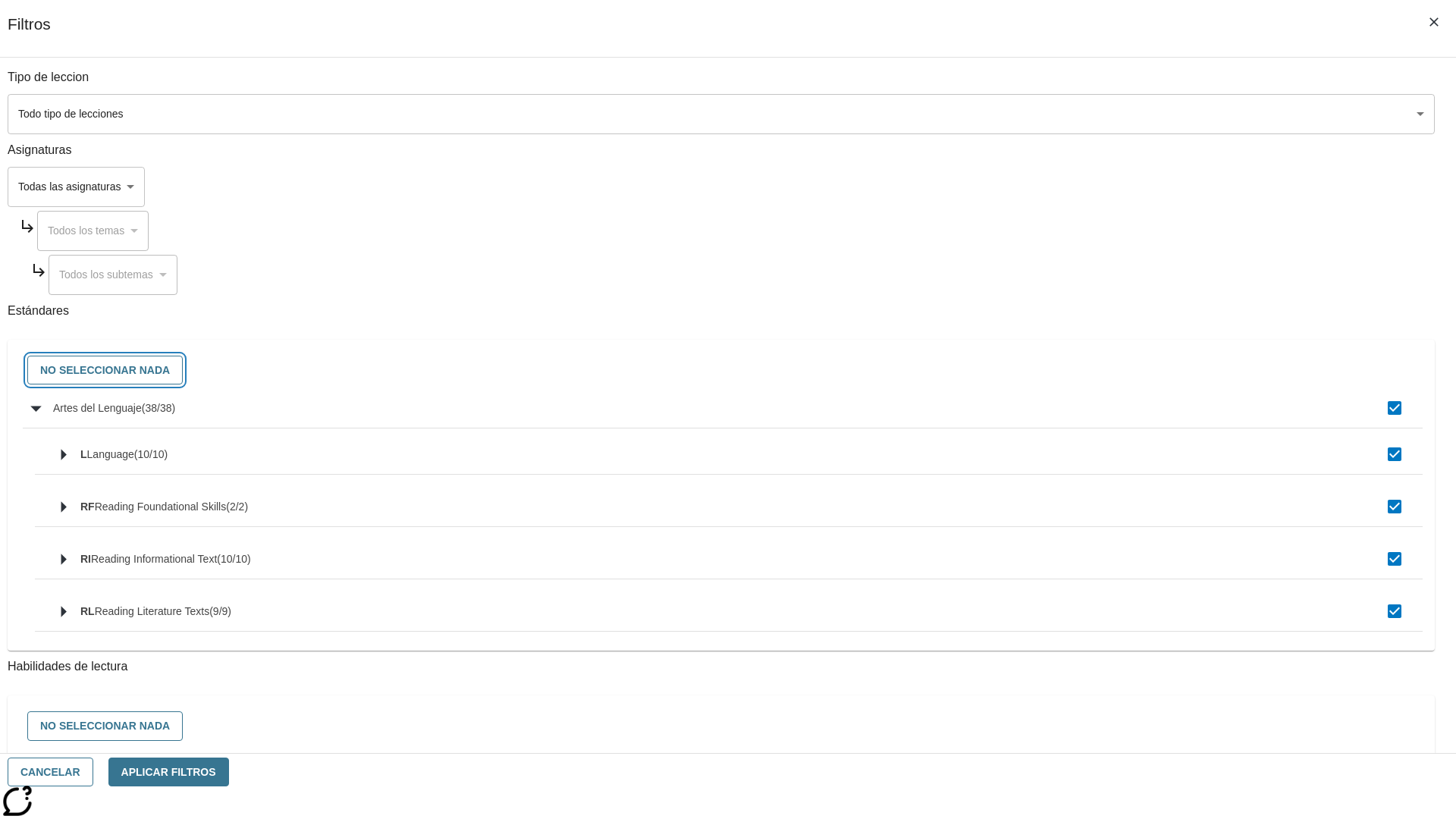
checkbox input "false"
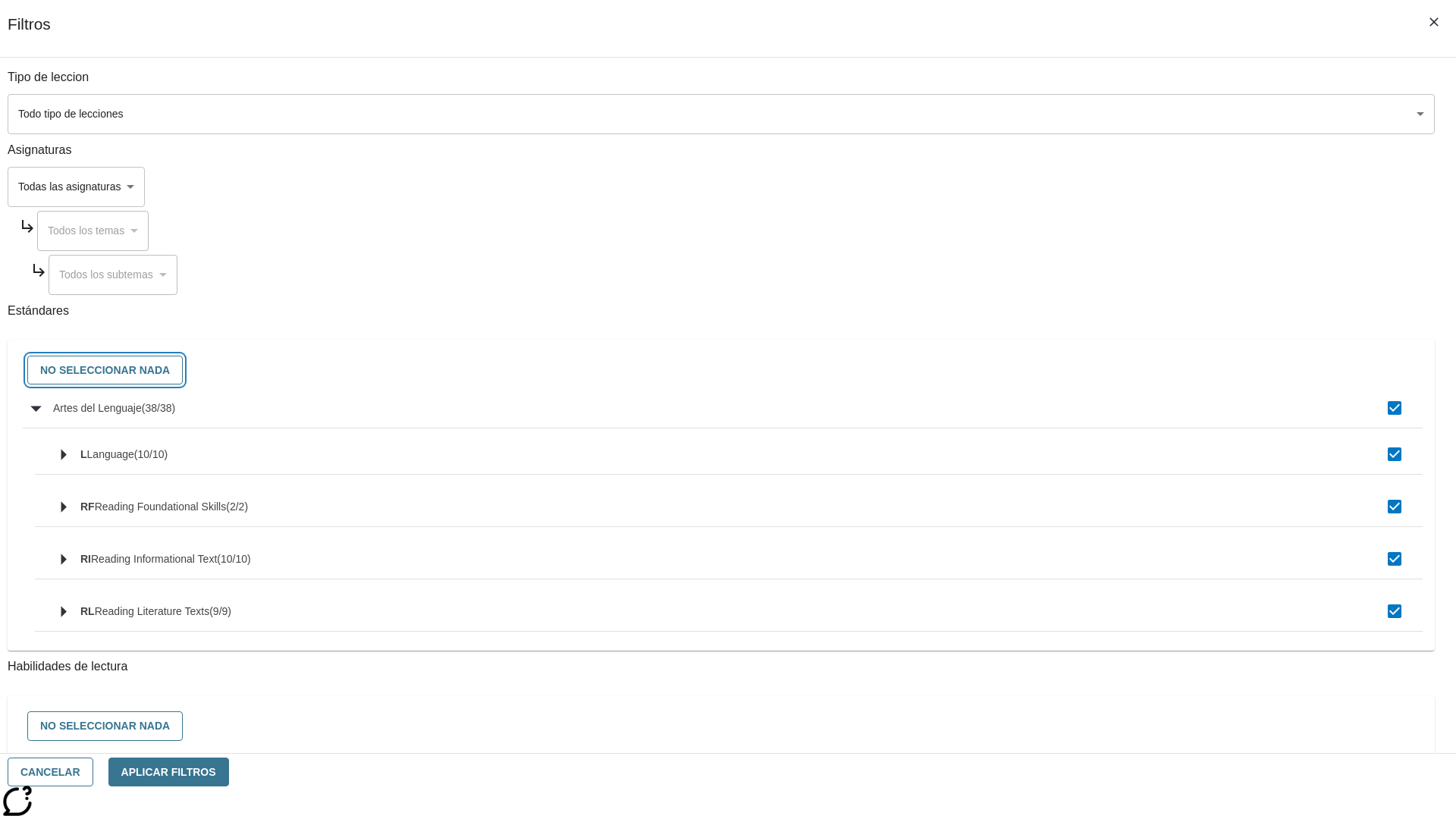
checkbox input "false"
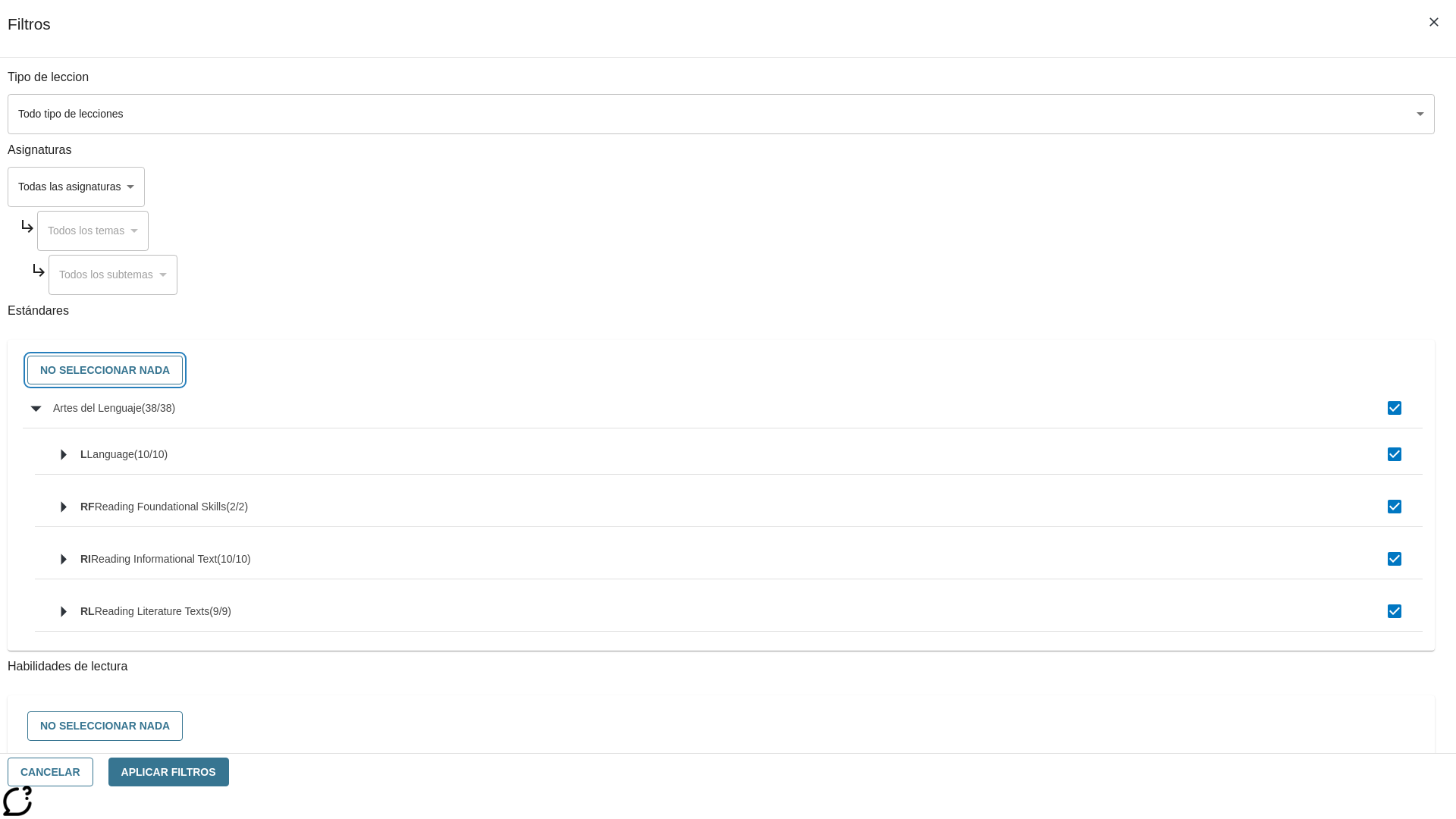
checkbox input "false"
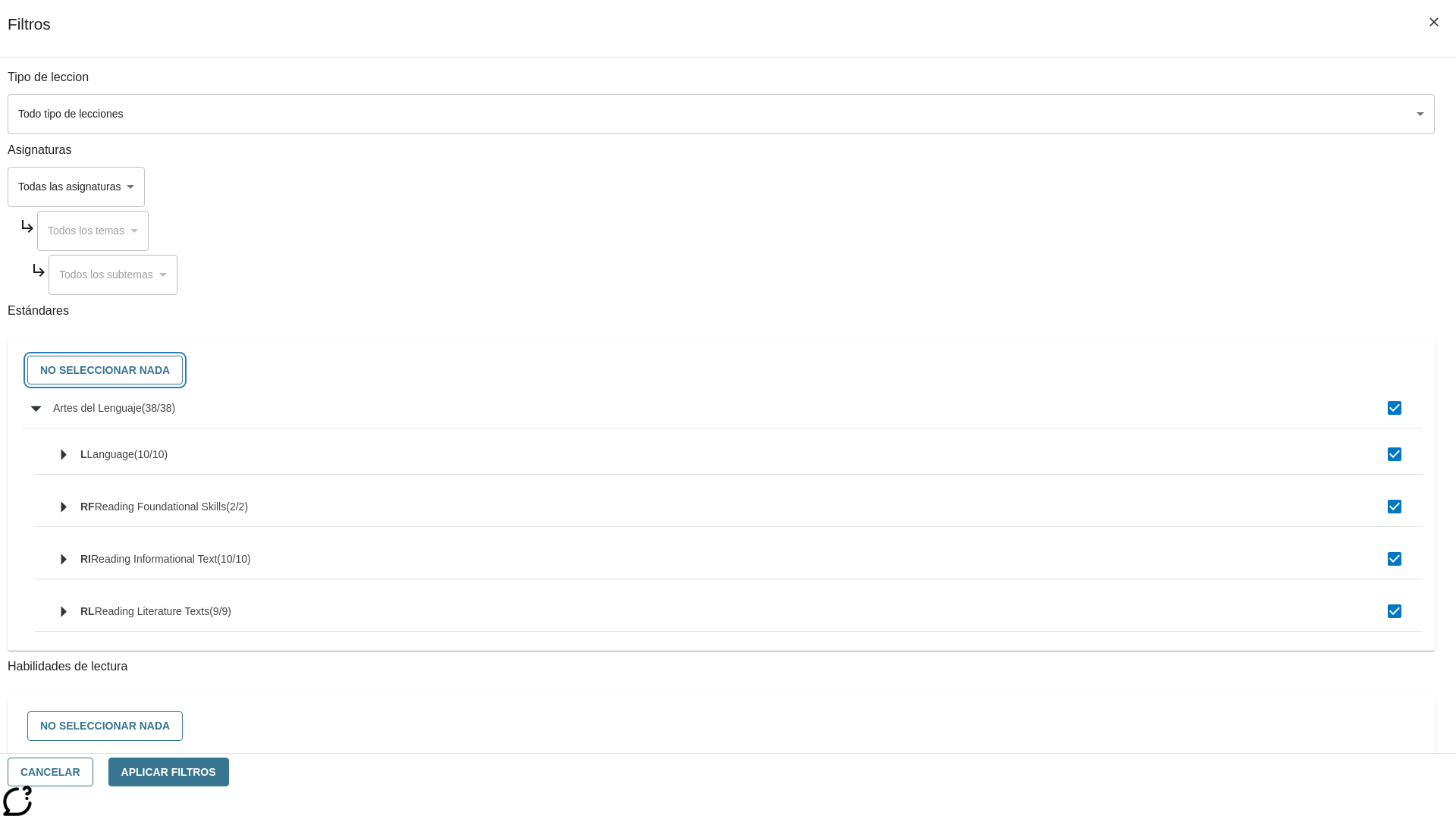
checkbox input "false"
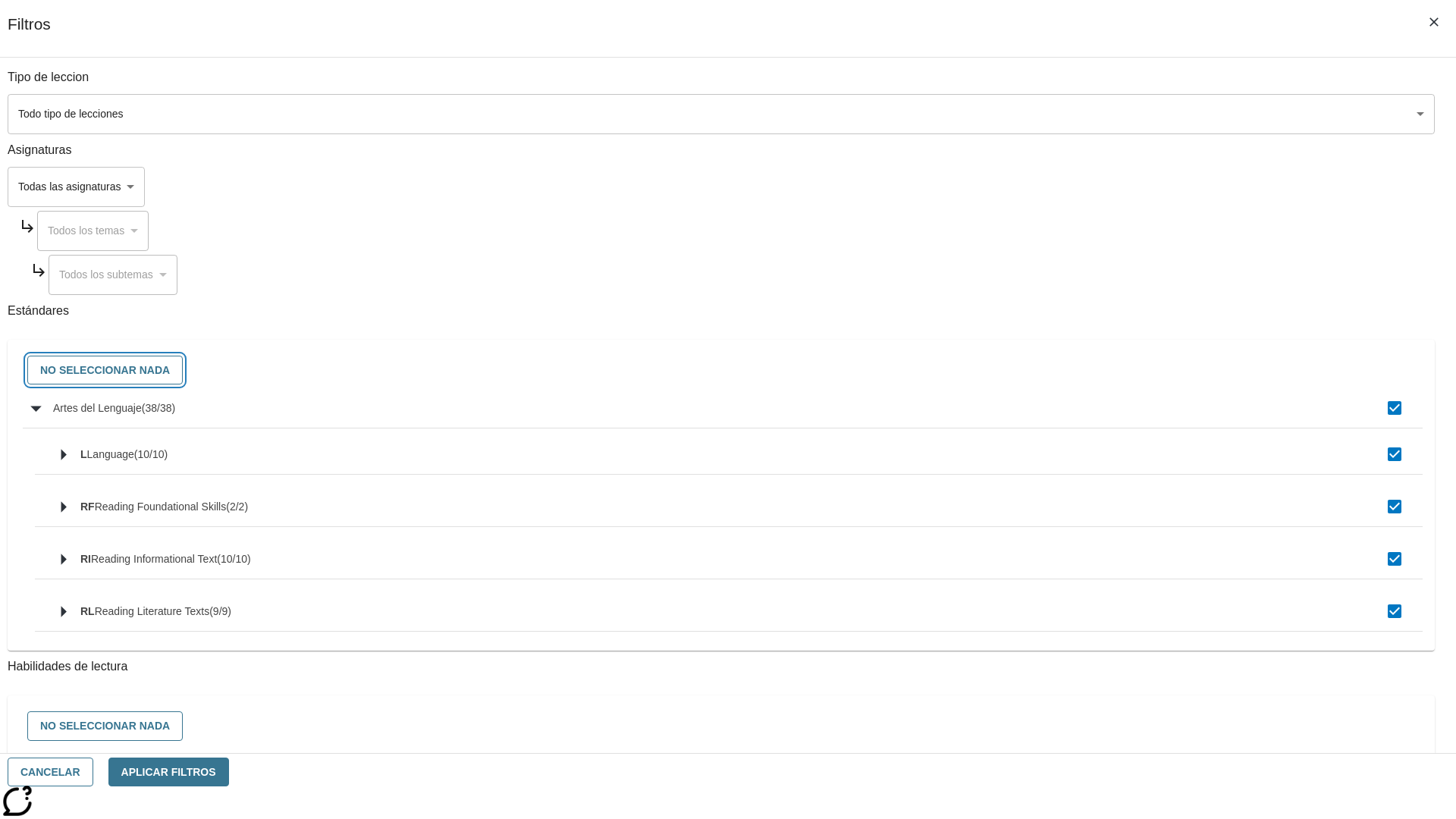
checkbox input "false"
click at [93, 772] on button "Cancelar" at bounding box center [51, 772] width 86 height 29
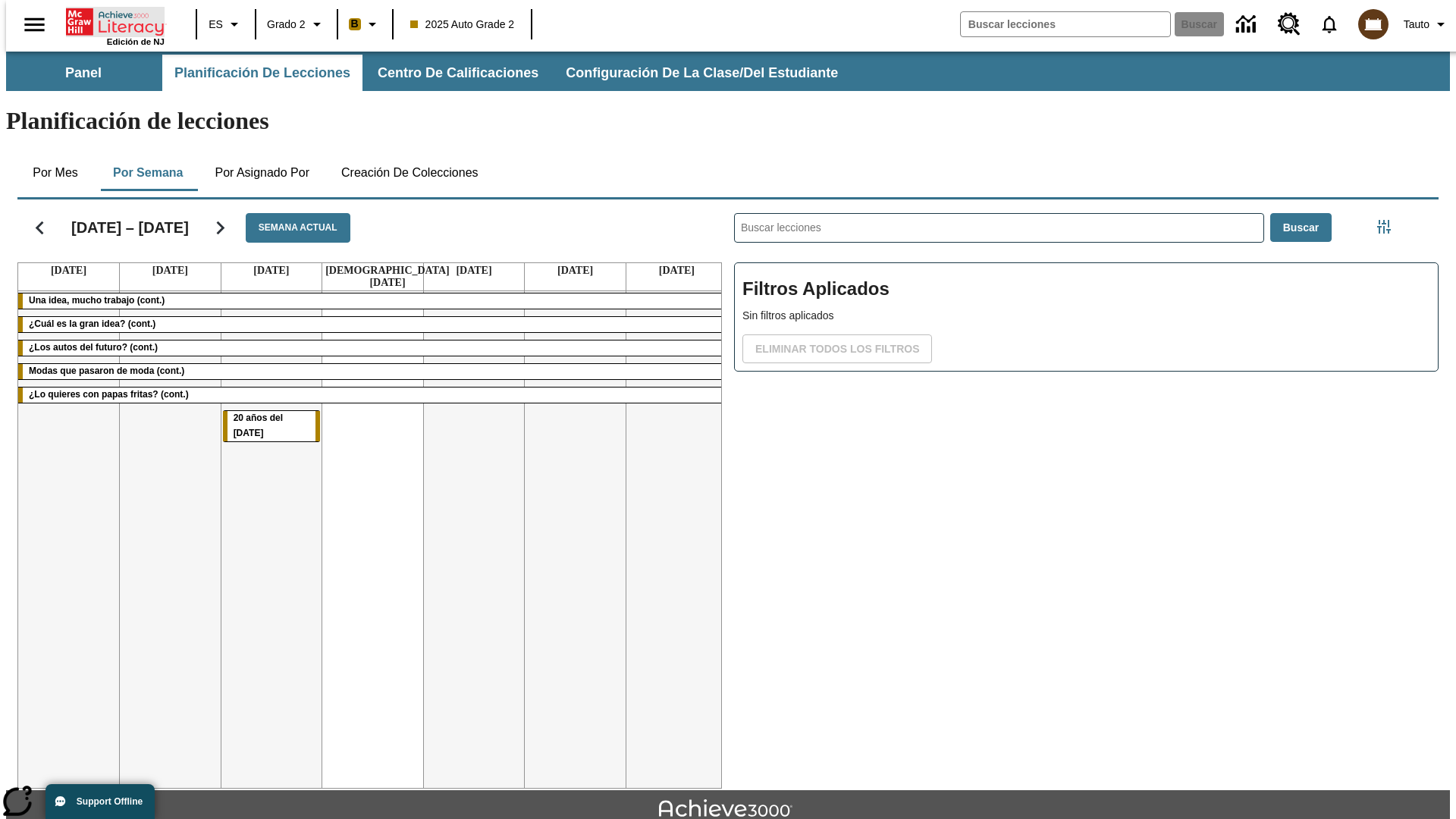
click at [109, 21] on icon "Portada" at bounding box center [116, 22] width 101 height 30
